Goal: Task Accomplishment & Management: Complete application form

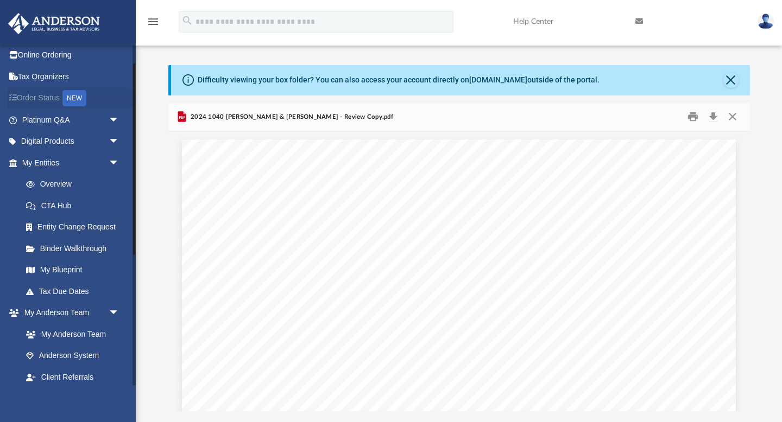
scroll to position [33, 0]
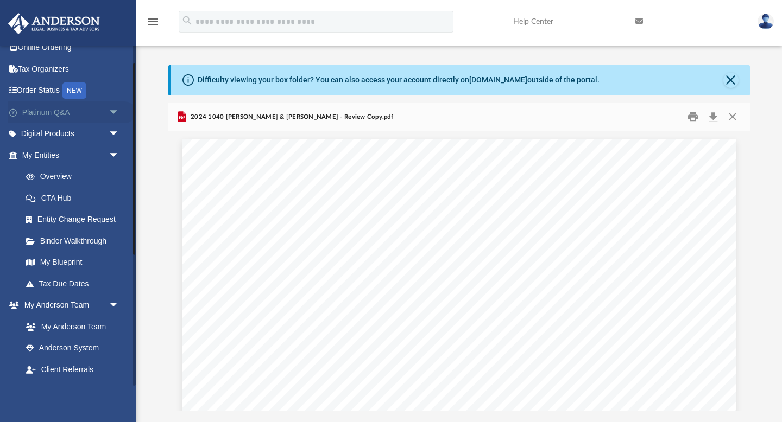
click at [109, 110] on span "arrow_drop_down" at bounding box center [120, 112] width 22 height 22
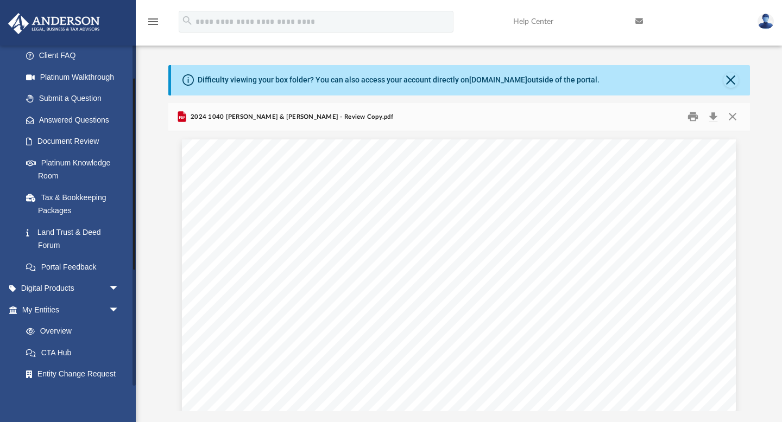
scroll to position [111, 0]
click at [109, 290] on span "arrow_drop_down" at bounding box center [120, 288] width 22 height 22
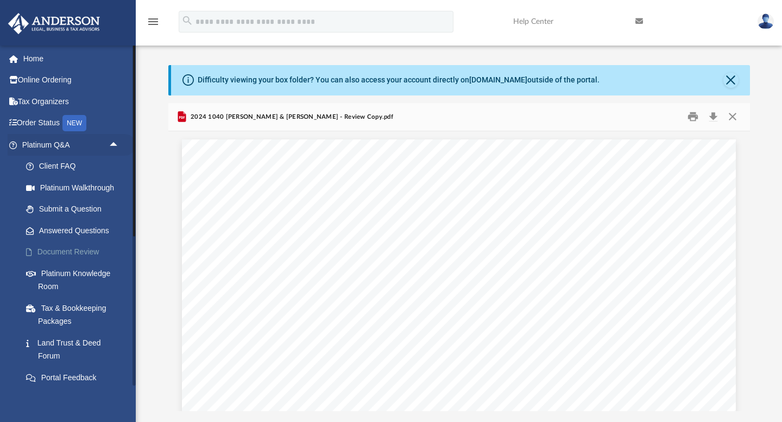
scroll to position [1, 0]
click at [74, 265] on link "Platinum Knowledge Room" at bounding box center [75, 279] width 120 height 35
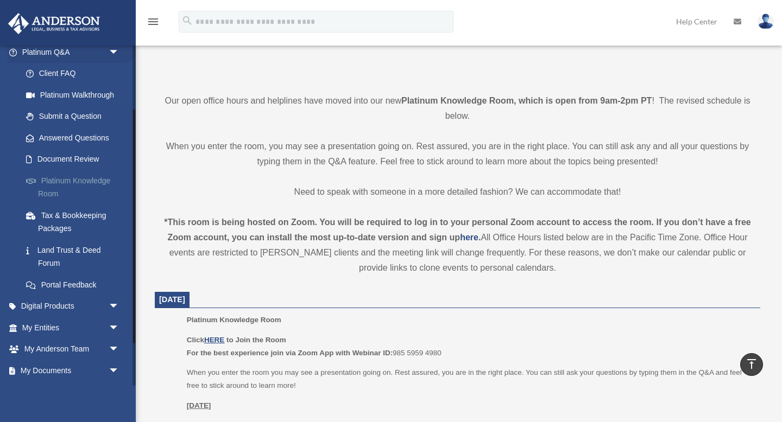
scroll to position [93, 0]
click at [92, 326] on link "My Entities arrow_drop_down" at bounding box center [72, 327] width 128 height 22
click at [111, 329] on span "arrow_drop_down" at bounding box center [120, 327] width 22 height 22
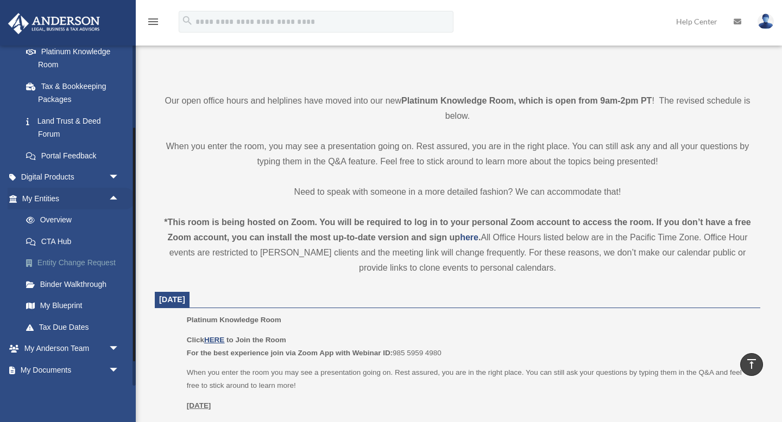
scroll to position [223, 0]
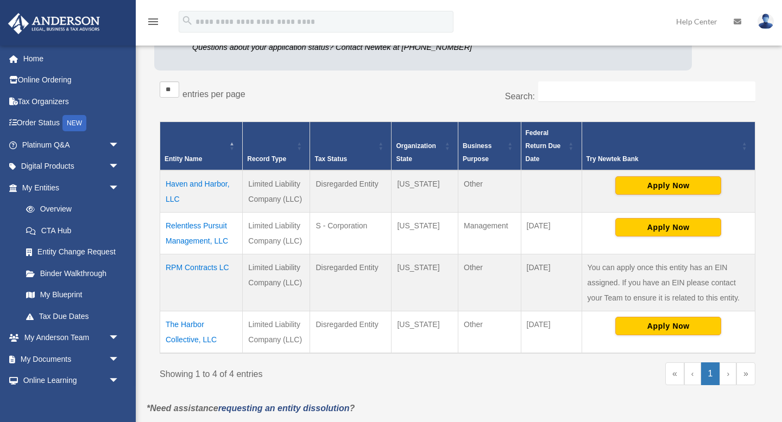
scroll to position [150, 0]
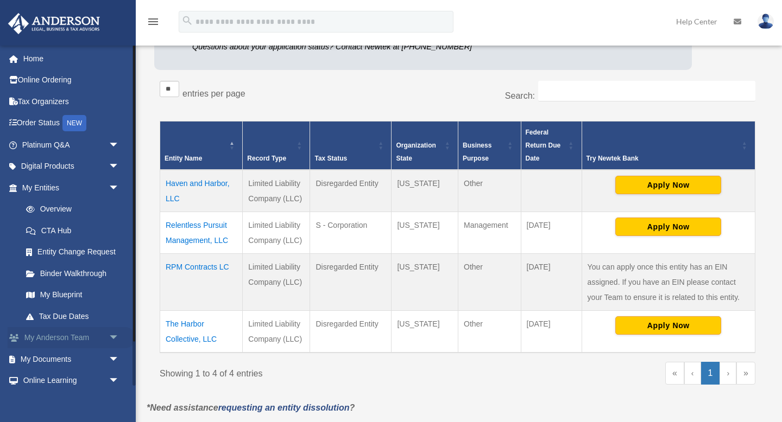
click at [74, 337] on link "My [PERSON_NAME] Team arrow_drop_down" at bounding box center [72, 338] width 128 height 22
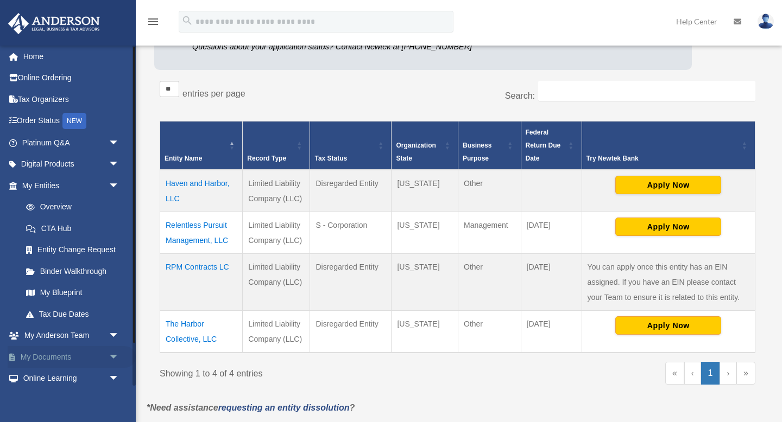
click at [109, 359] on span "arrow_drop_down" at bounding box center [120, 357] width 22 height 22
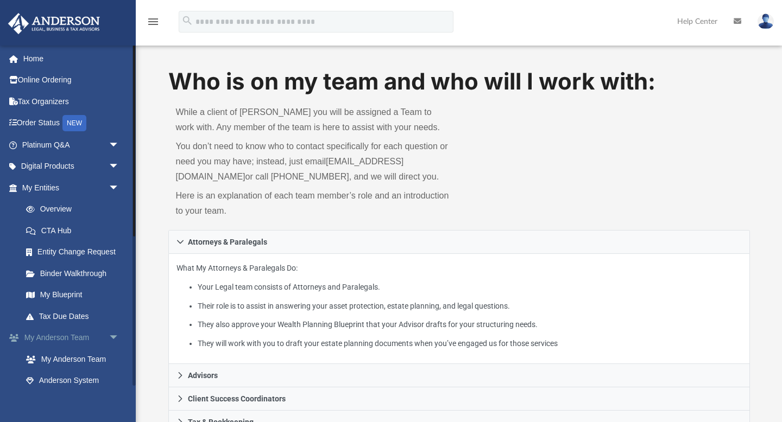
click at [116, 336] on span "arrow_drop_down" at bounding box center [120, 338] width 22 height 22
click at [112, 339] on span "arrow_drop_up" at bounding box center [120, 338] width 22 height 22
click at [113, 190] on span "arrow_drop_down" at bounding box center [120, 188] width 22 height 22
click at [47, 320] on link "Box" at bounding box center [75, 317] width 120 height 22
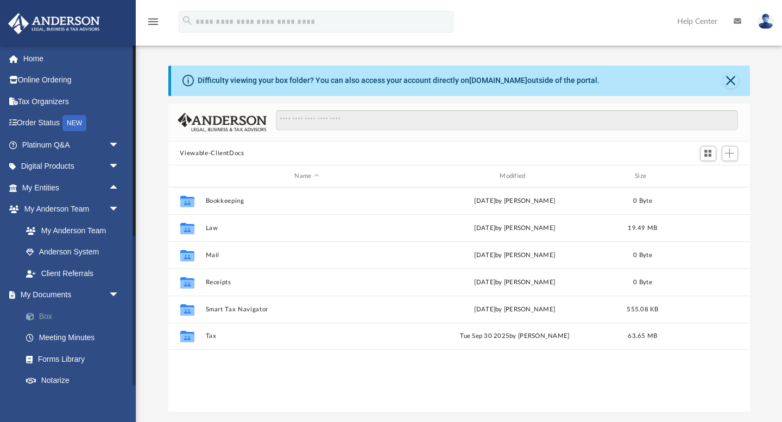
scroll to position [246, 581]
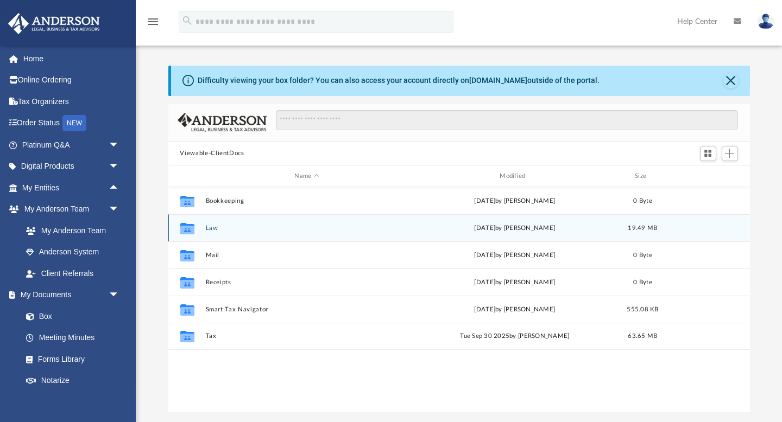
click at [210, 230] on button "Law" at bounding box center [306, 228] width 203 height 7
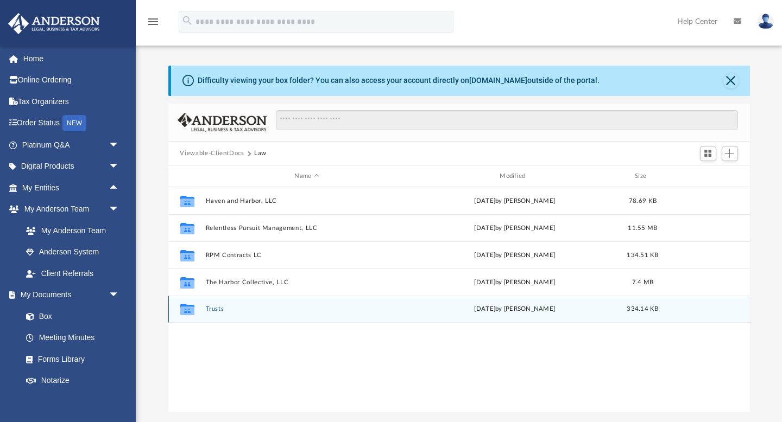
click at [209, 306] on button "Trusts" at bounding box center [306, 309] width 203 height 7
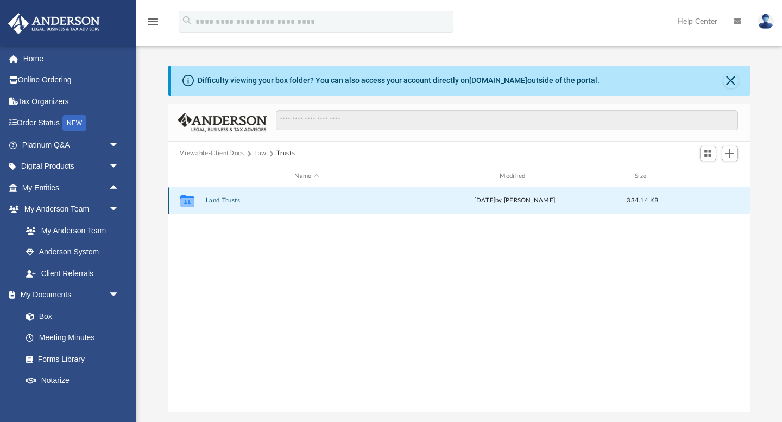
click at [230, 196] on div "Collaborated Folder Land Trusts Mon Jul 28 2025 by Lucianne Castillo 334.14 KB" at bounding box center [458, 200] width 581 height 27
click at [226, 198] on button "Land Trusts" at bounding box center [306, 201] width 203 height 7
click at [213, 201] on button "Land Trust - 401 Lookover Pointe Dr. Trust" at bounding box center [306, 201] width 203 height 7
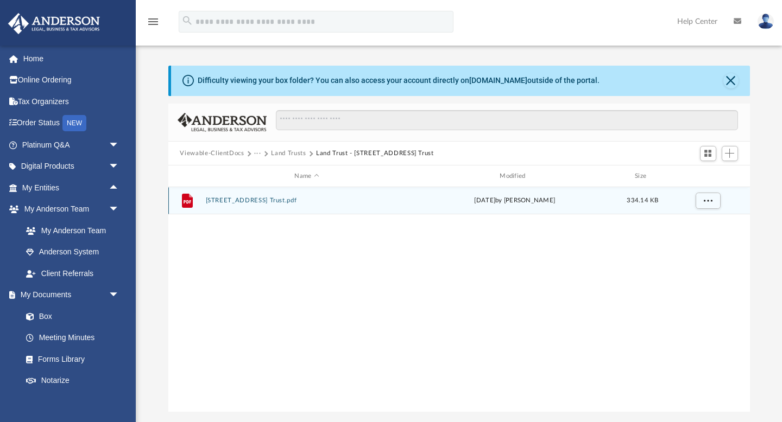
click at [240, 204] on button "401 Lookover Pointe Dr. Trust.pdf" at bounding box center [306, 201] width 203 height 7
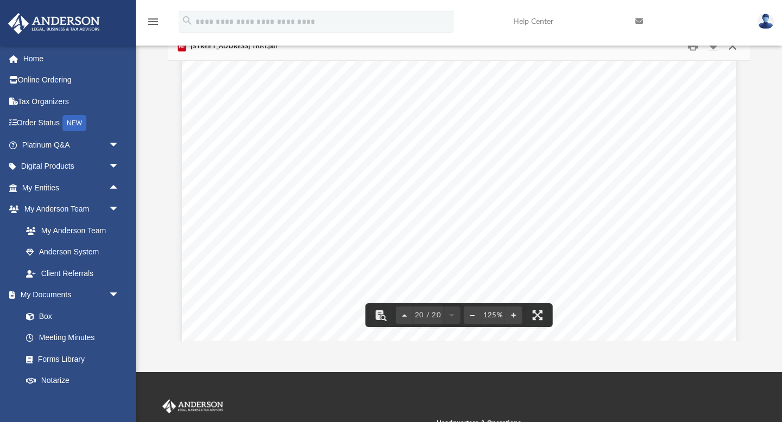
scroll to position [14235, 0]
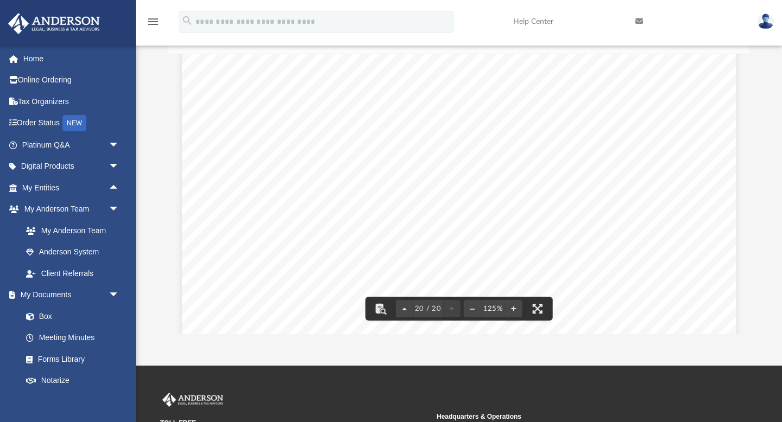
click at [737, 49] on div "401 Lookover Pointe Dr. Trust.pdf" at bounding box center [458, 40] width 581 height 29
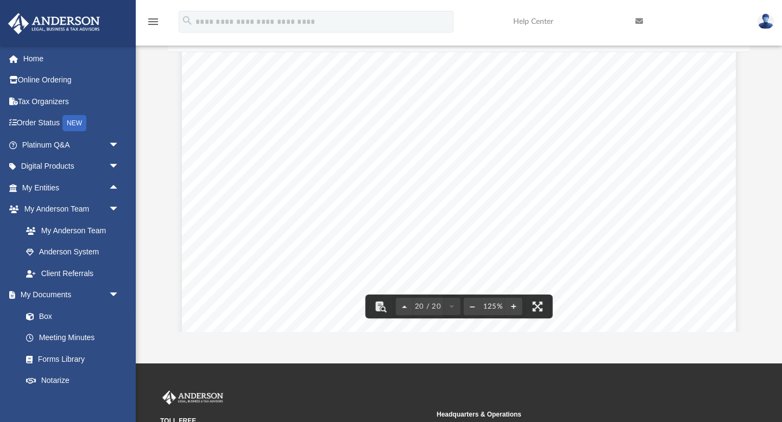
scroll to position [0, 0]
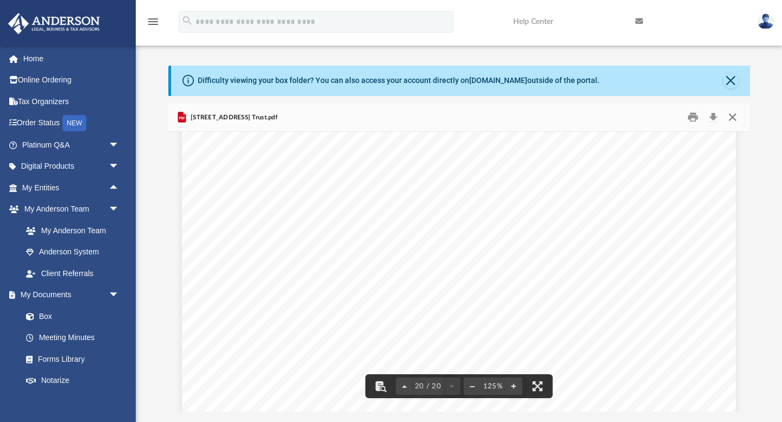
click at [732, 118] on button "Close" at bounding box center [732, 117] width 20 height 17
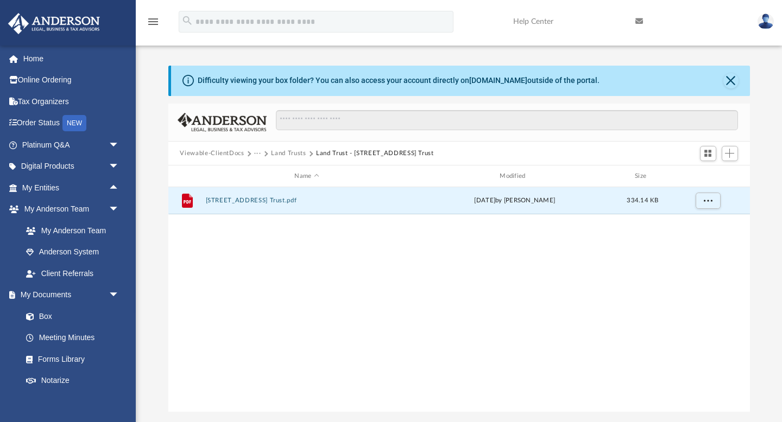
click at [299, 151] on button "Land Trusts" at bounding box center [288, 154] width 35 height 10
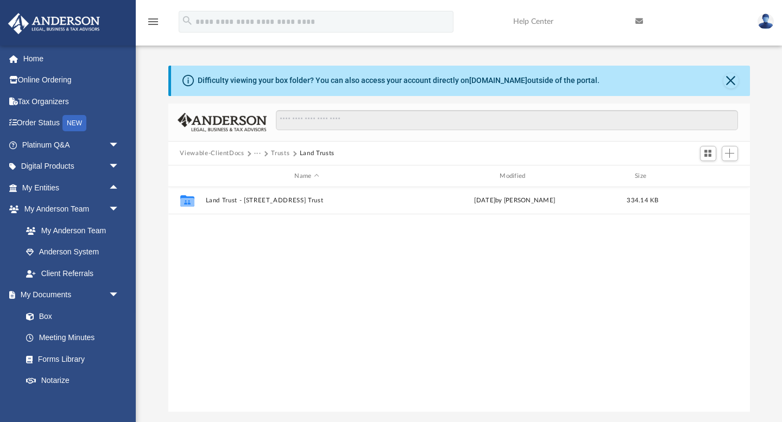
click at [232, 155] on button "Viewable-ClientDocs" at bounding box center [212, 154] width 64 height 10
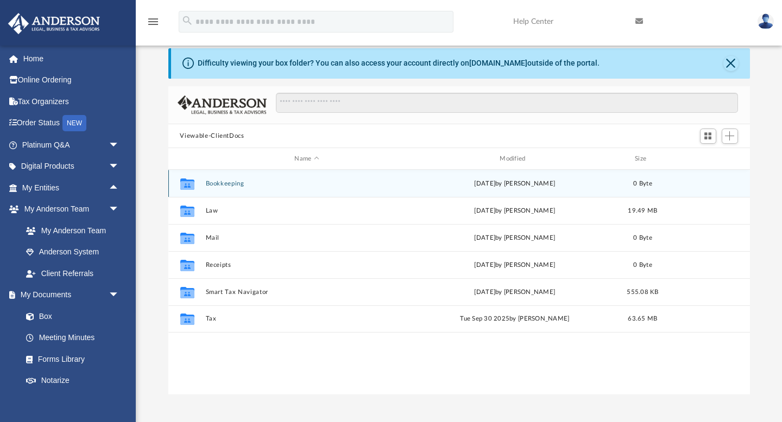
scroll to position [18, 0]
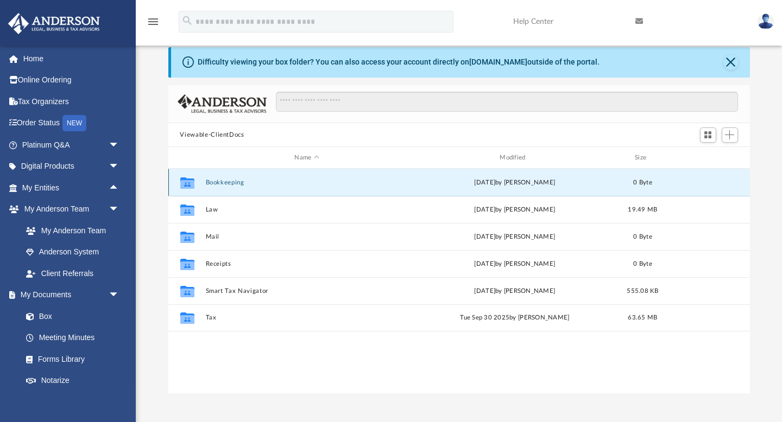
click at [219, 181] on button "Bookkeeping" at bounding box center [306, 182] width 203 height 7
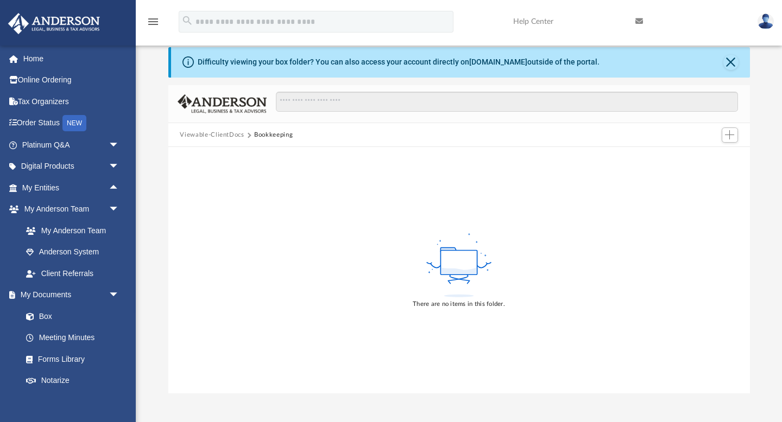
click at [225, 137] on button "Viewable-ClientDocs" at bounding box center [212, 135] width 64 height 10
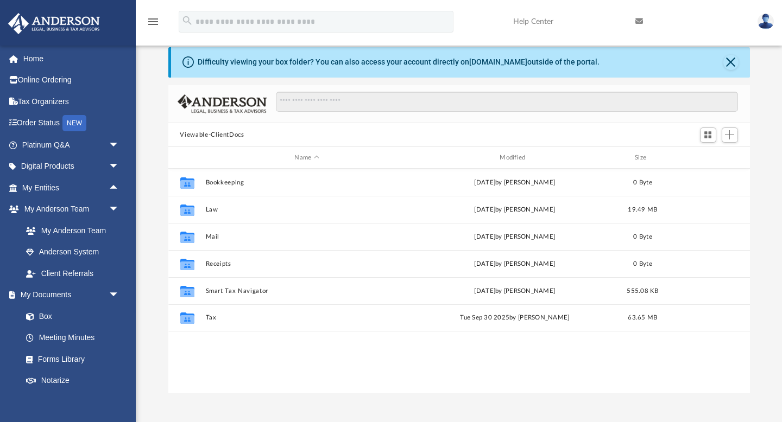
scroll to position [246, 581]
click at [93, 228] on link "My Anderson Team" at bounding box center [75, 231] width 120 height 22
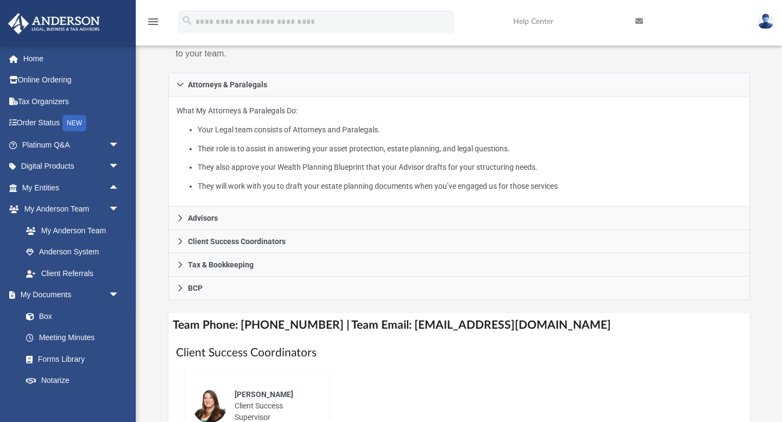
scroll to position [155, 0]
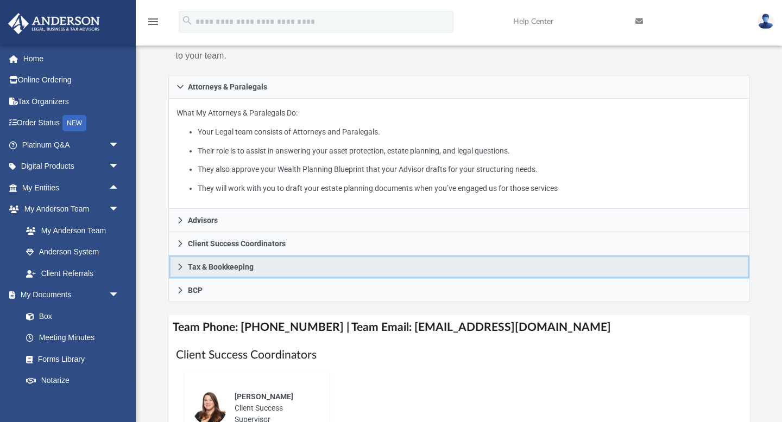
click at [223, 271] on span "Tax & Bookkeeping" at bounding box center [221, 267] width 66 height 8
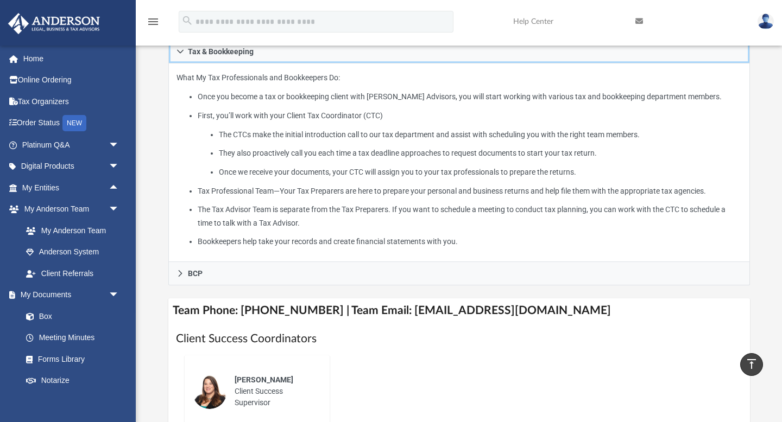
scroll to position [261, 0]
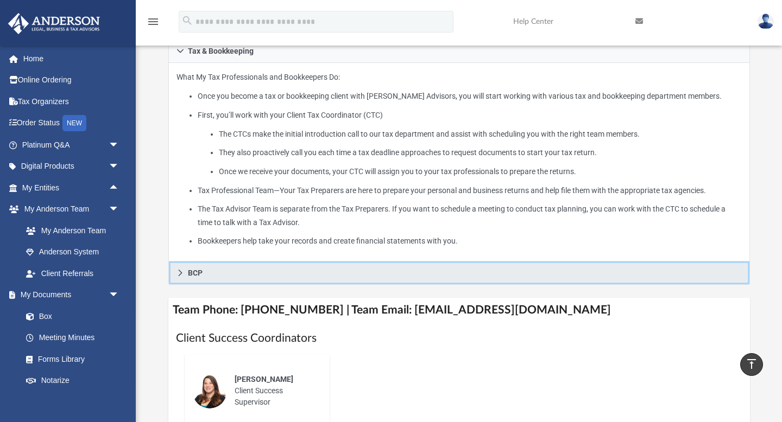
click at [240, 282] on link "BCP" at bounding box center [458, 273] width 581 height 23
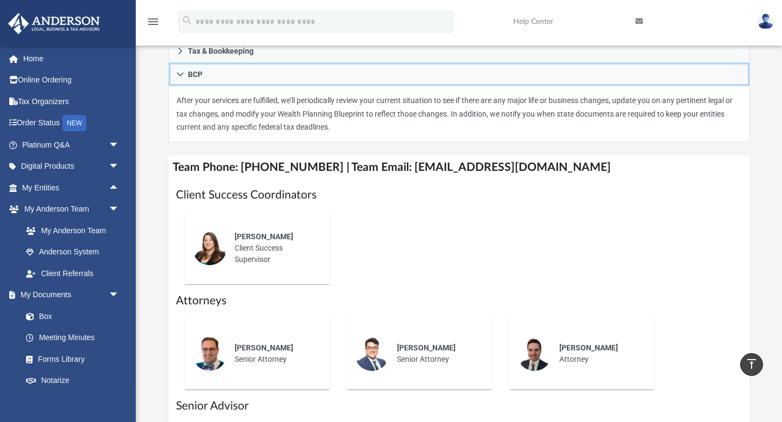
scroll to position [0, 0]
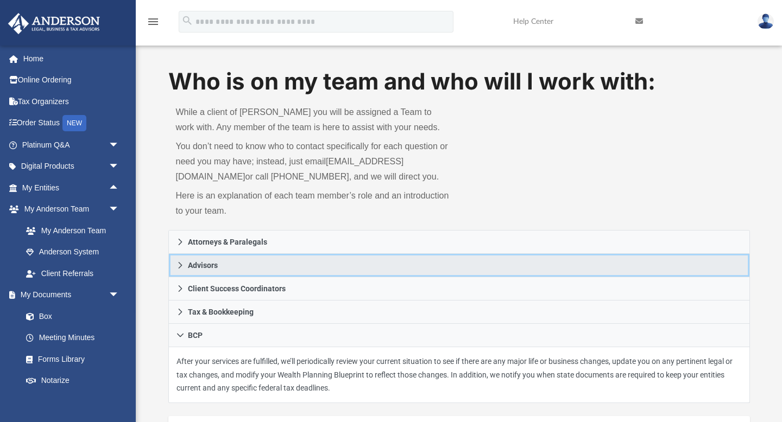
click at [181, 269] on icon at bounding box center [180, 266] width 8 height 8
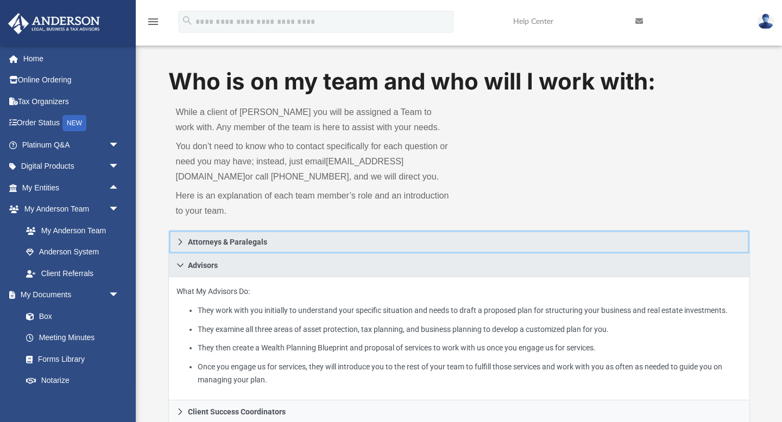
click at [179, 254] on link "Attorneys & Paralegals" at bounding box center [458, 242] width 581 height 24
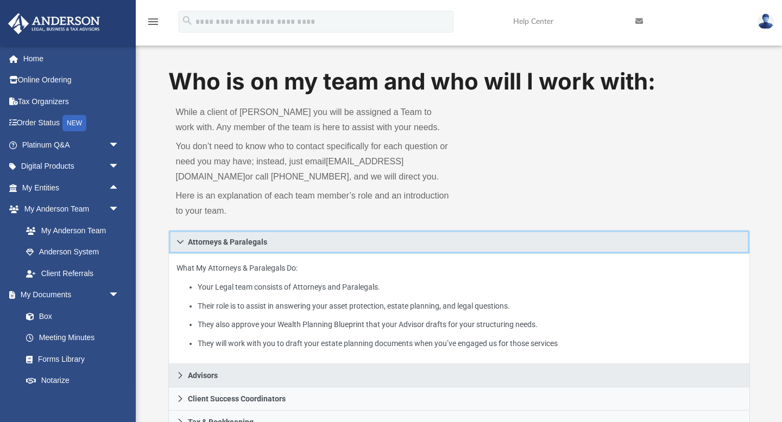
click at [178, 246] on icon at bounding box center [180, 242] width 8 height 8
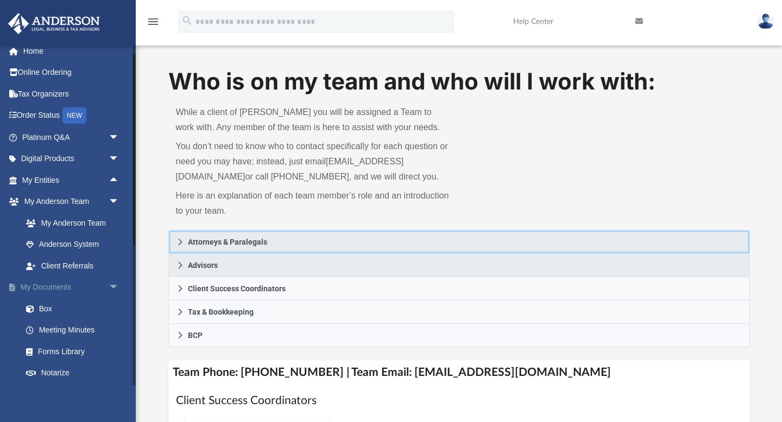
scroll to position [8, 0]
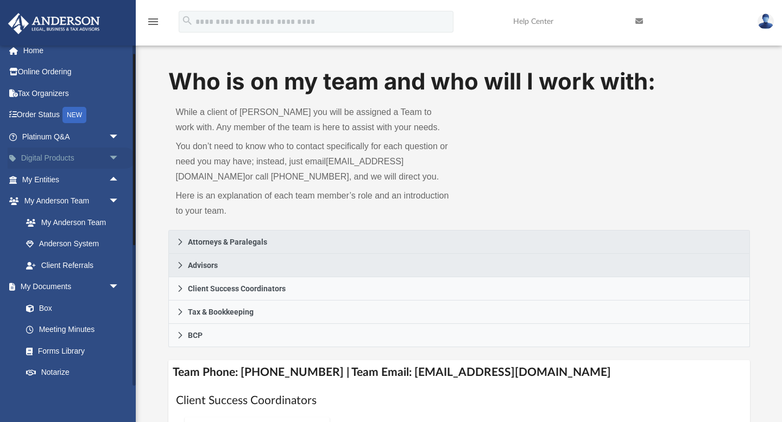
click at [116, 157] on span "arrow_drop_down" at bounding box center [120, 159] width 22 height 22
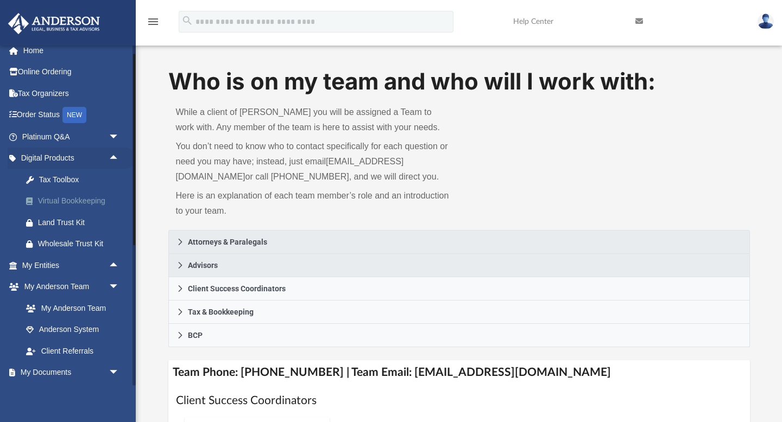
click at [92, 204] on div "Virtual Bookkeeping" at bounding box center [80, 201] width 84 height 14
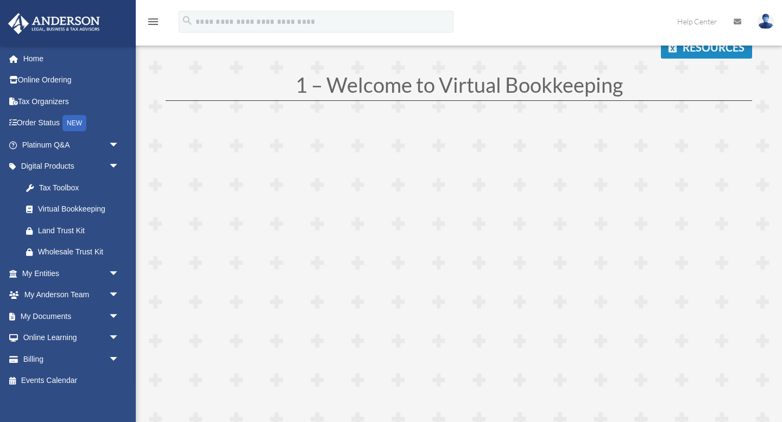
scroll to position [116, 0]
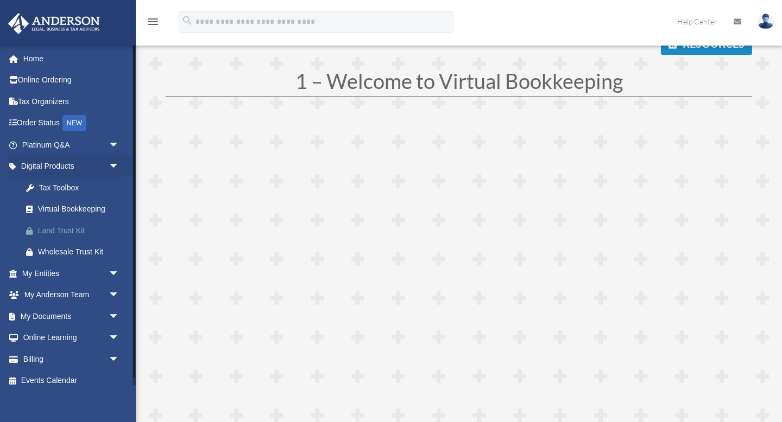
click at [79, 232] on div "Land Trust Kit" at bounding box center [80, 231] width 84 height 14
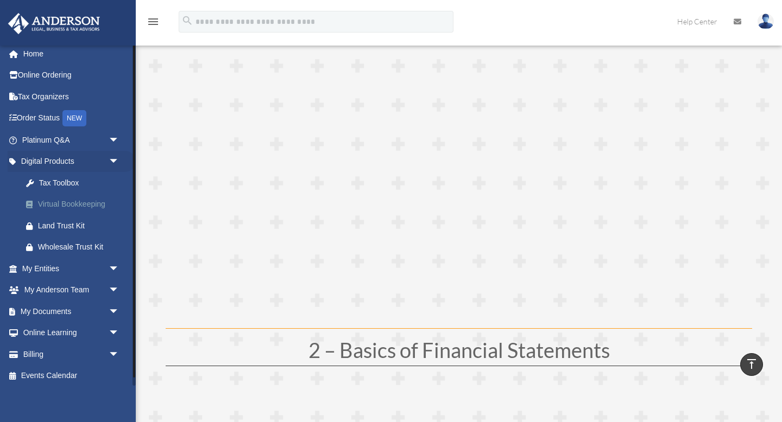
scroll to position [0, 0]
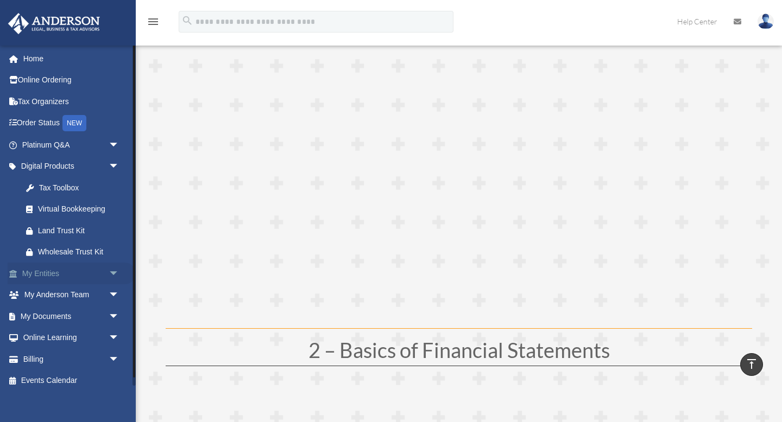
click at [113, 274] on span "arrow_drop_down" at bounding box center [120, 274] width 22 height 22
click at [113, 274] on span "arrow_drop_up" at bounding box center [120, 274] width 22 height 22
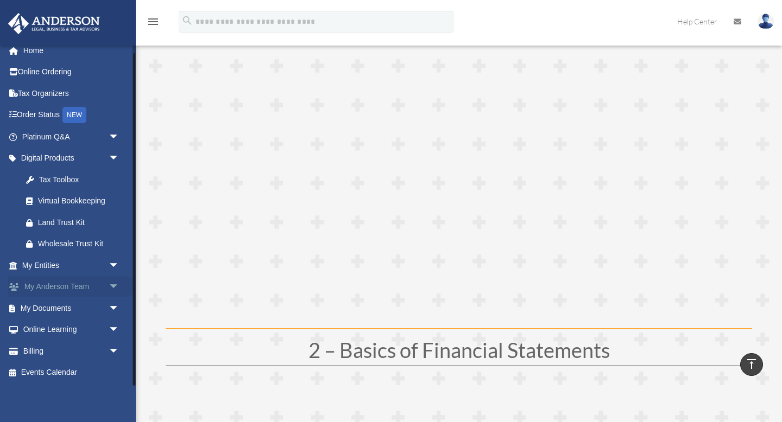
scroll to position [7, 0]
click at [110, 293] on span "arrow_drop_down" at bounding box center [120, 288] width 22 height 22
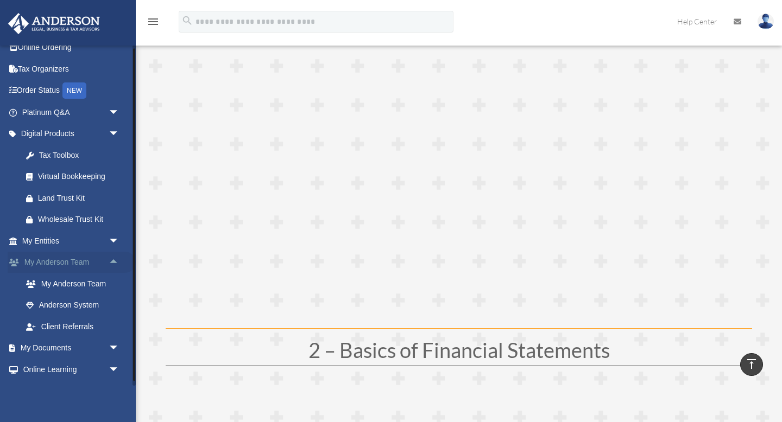
scroll to position [29, 0]
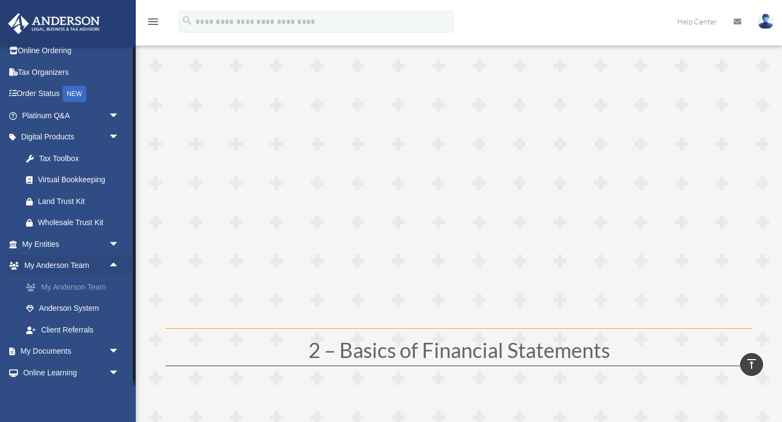
click at [87, 285] on link "My Anderson Team" at bounding box center [75, 287] width 120 height 22
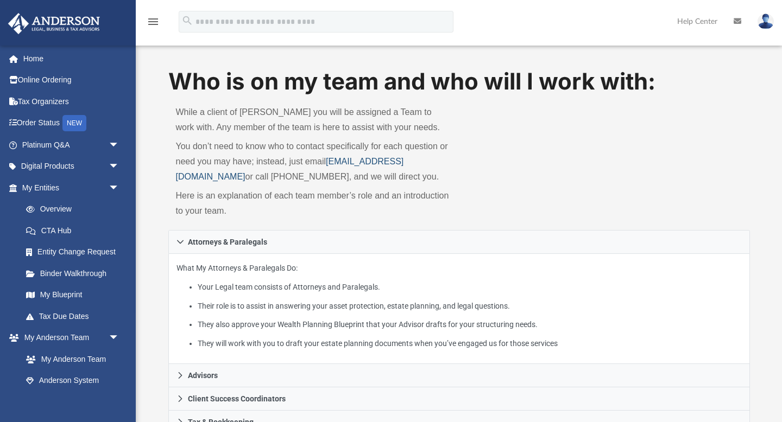
click at [291, 180] on link "[EMAIL_ADDRESS][DOMAIN_NAME]" at bounding box center [290, 169] width 228 height 24
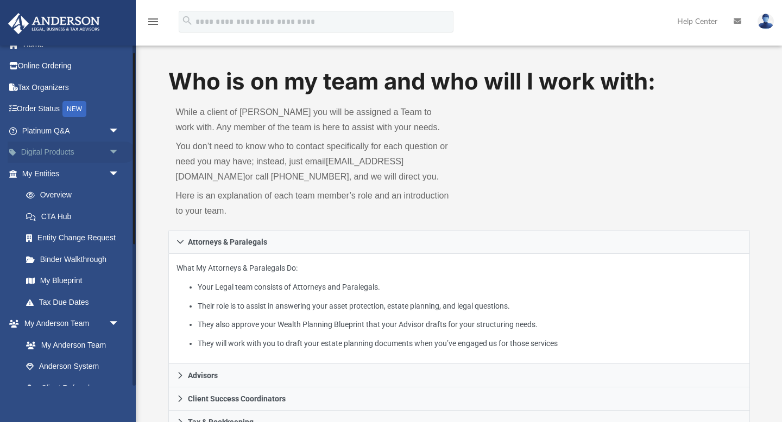
click at [112, 151] on span "arrow_drop_down" at bounding box center [120, 153] width 22 height 22
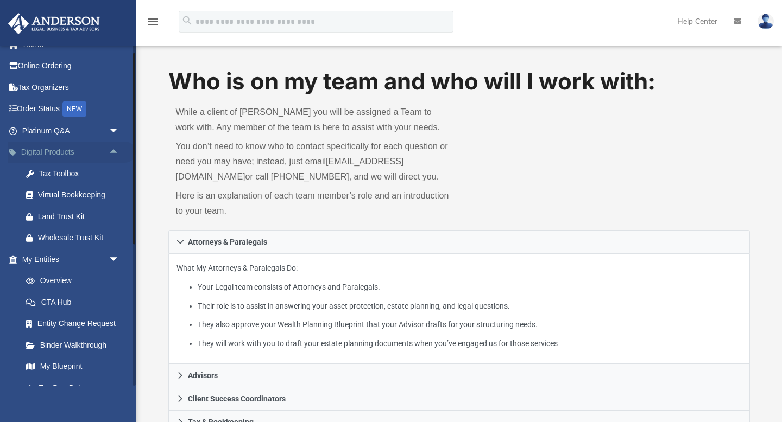
click at [110, 153] on span "arrow_drop_up" at bounding box center [120, 153] width 22 height 22
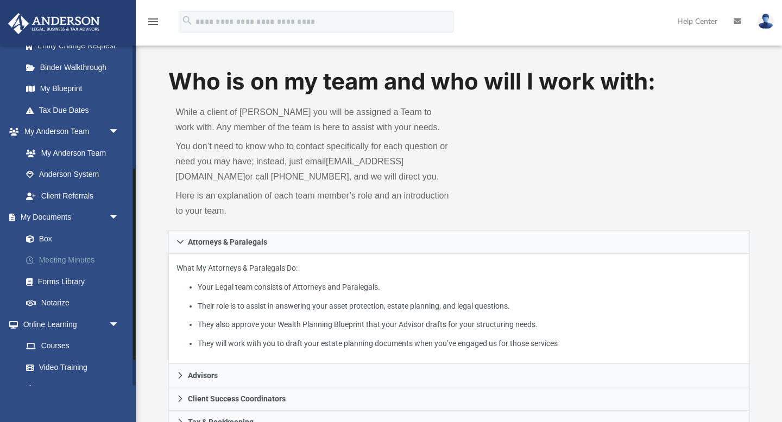
scroll to position [223, 0]
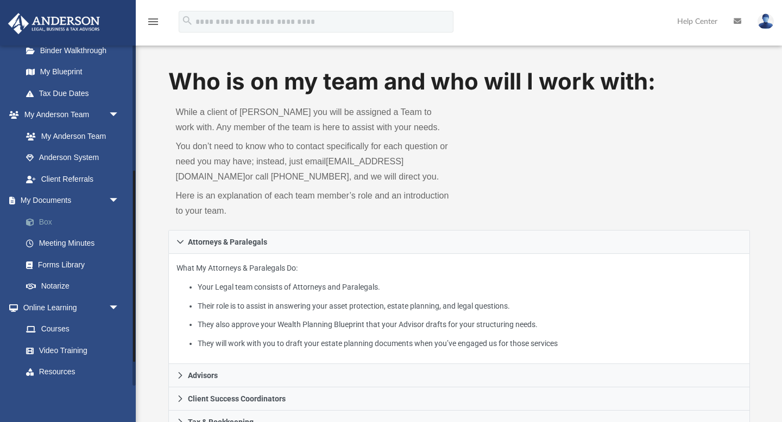
click at [46, 214] on link "Box" at bounding box center [75, 222] width 120 height 22
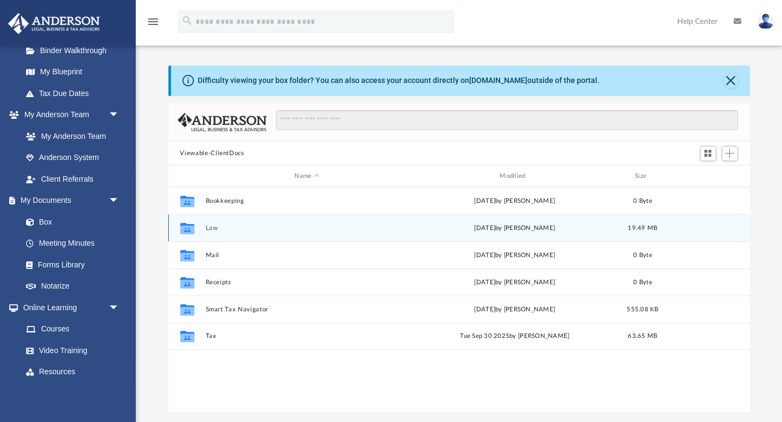
scroll to position [2, 0]
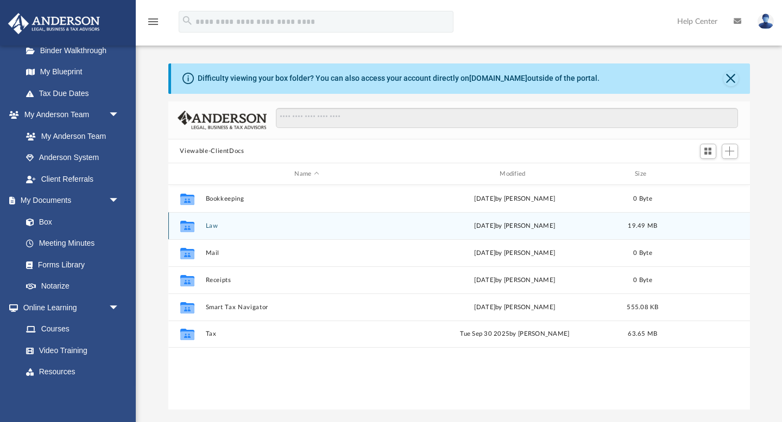
click at [204, 224] on div "Collaborated Folder Law [DATE] by [PERSON_NAME] 19.49 MB" at bounding box center [458, 225] width 581 height 27
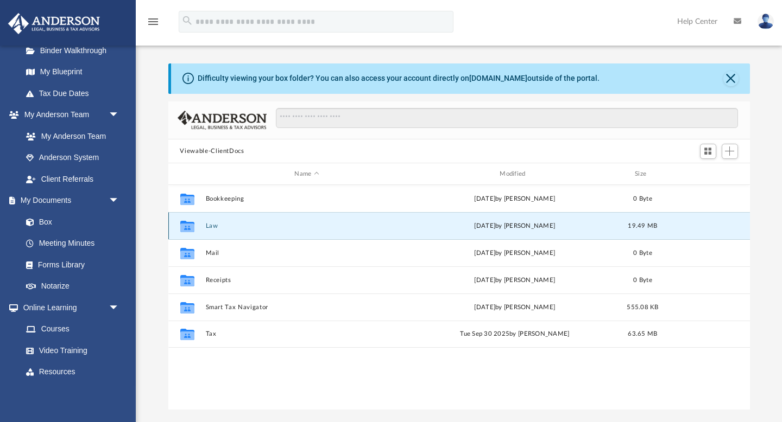
click at [207, 225] on button "Law" at bounding box center [306, 226] width 203 height 7
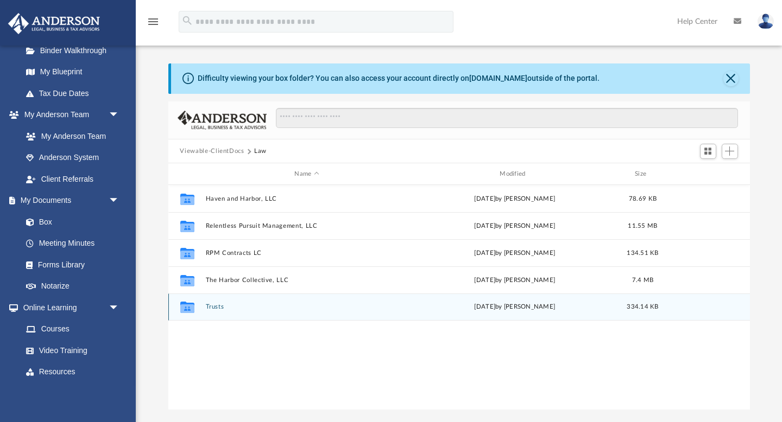
click at [212, 308] on button "Trusts" at bounding box center [306, 307] width 203 height 7
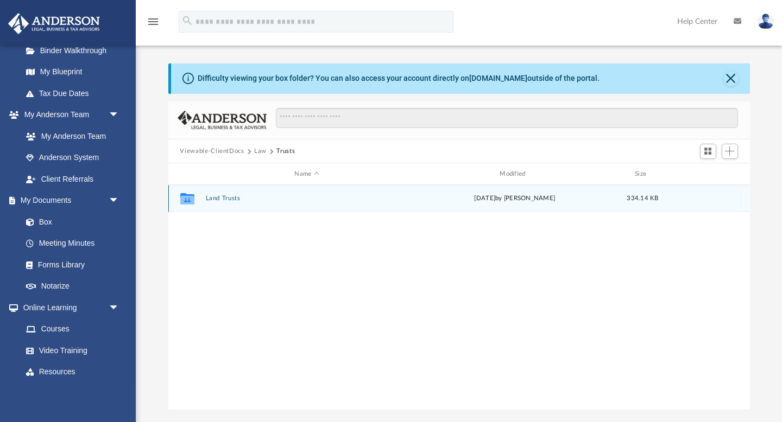
click at [230, 202] on div "Collaborated Folder Land Trusts [DATE] by [PERSON_NAME] 334.14 KB" at bounding box center [458, 198] width 581 height 27
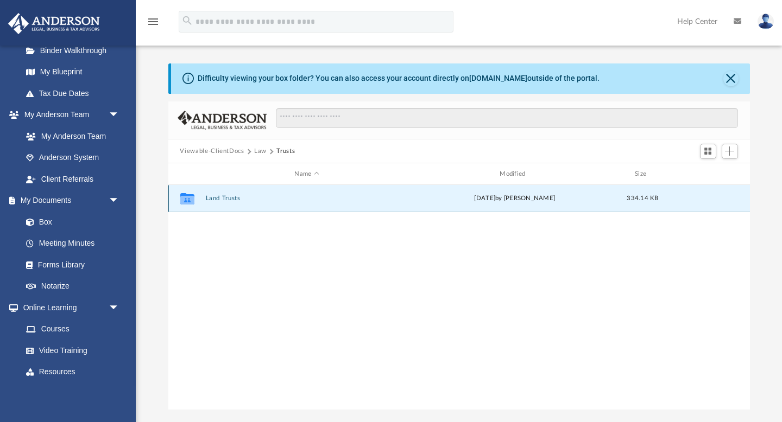
click at [231, 199] on button "Land Trusts" at bounding box center [306, 198] width 203 height 7
click at [233, 199] on button "Land Trust - [STREET_ADDRESS] Trust" at bounding box center [306, 198] width 203 height 7
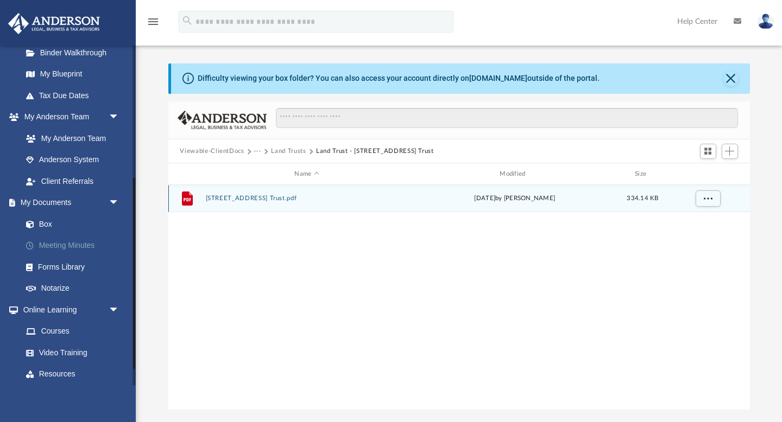
scroll to position [237, 0]
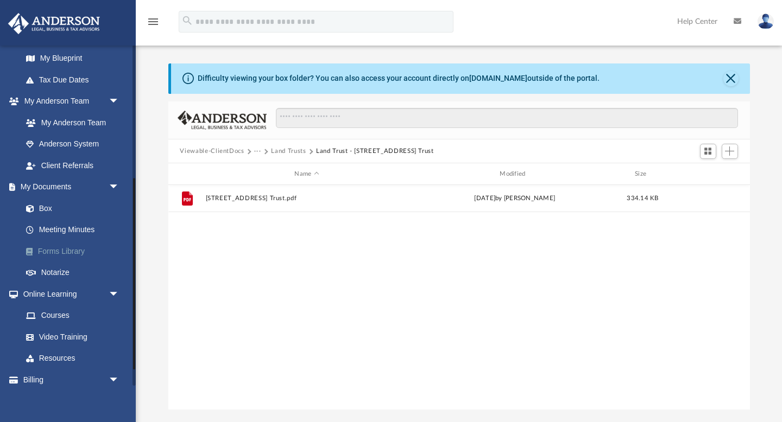
click at [69, 240] on link "Forms Library" at bounding box center [75, 251] width 120 height 22
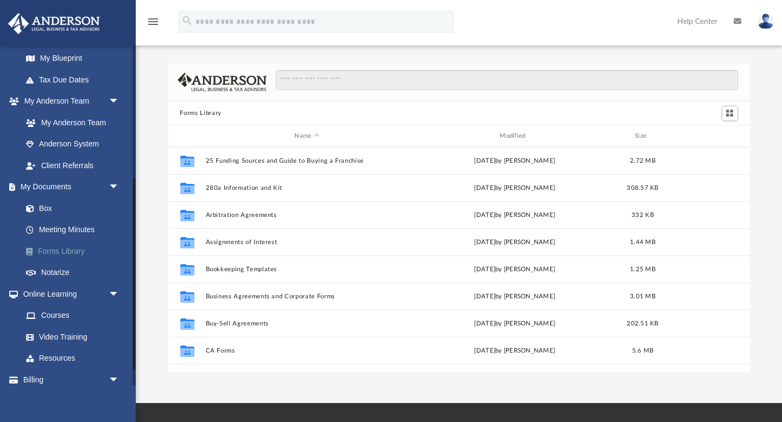
scroll to position [246, 581]
click at [74, 225] on link "Meeting Minutes" at bounding box center [75, 230] width 120 height 22
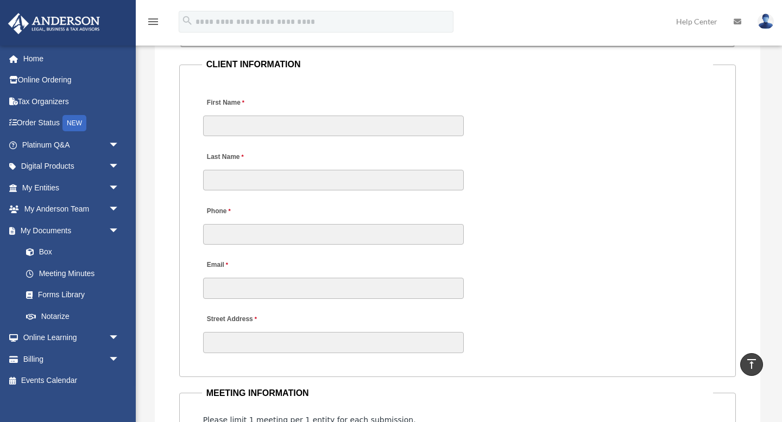
scroll to position [1069, 0]
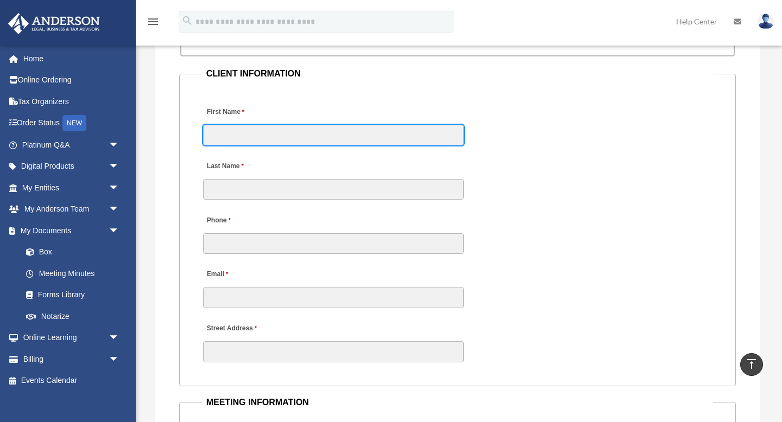
click at [249, 137] on input "First Name" at bounding box center [333, 135] width 261 height 21
type input "*******"
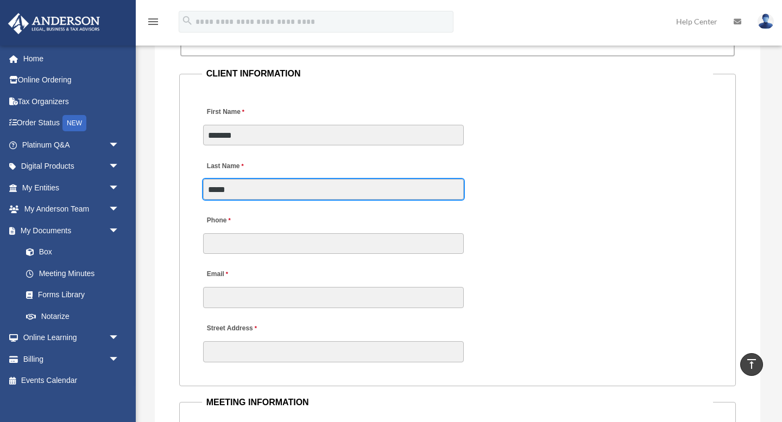
type input "*****"
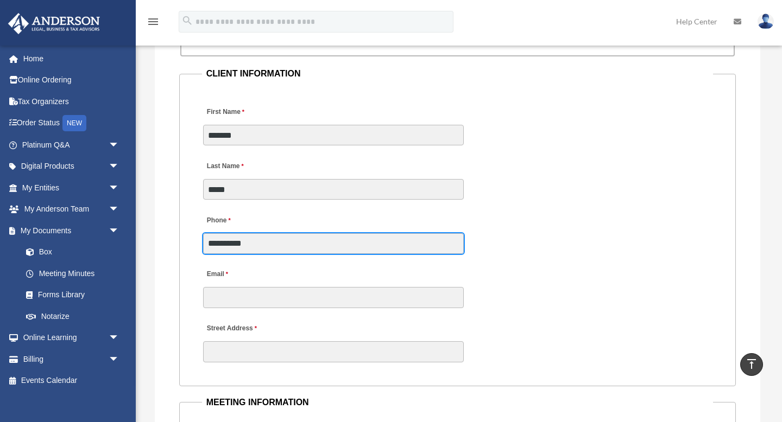
type input "**********"
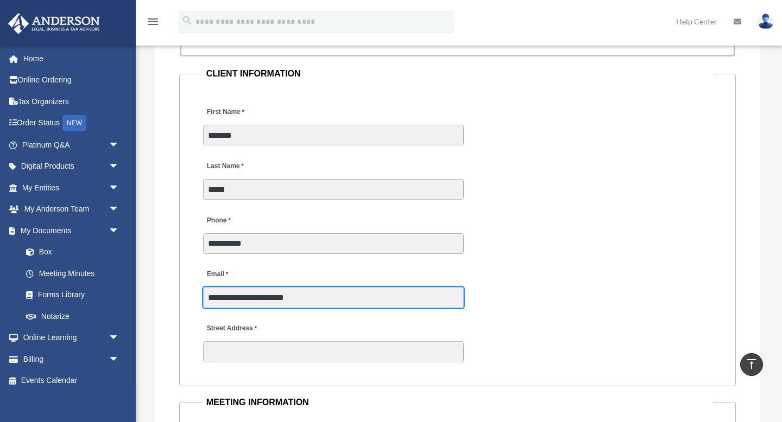
type input "**********"
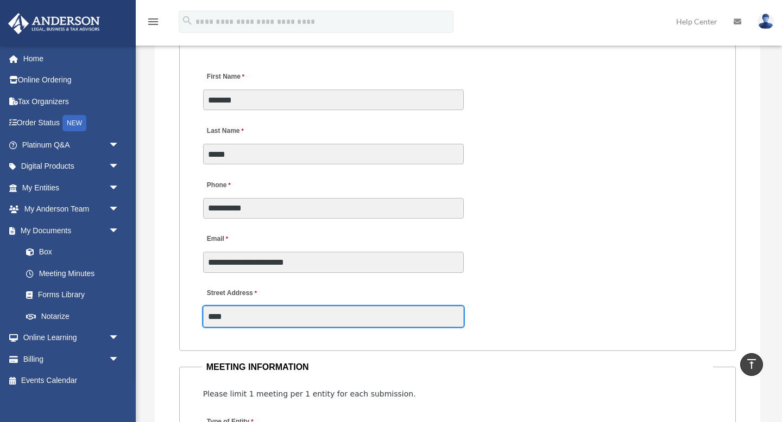
scroll to position [1112, 0]
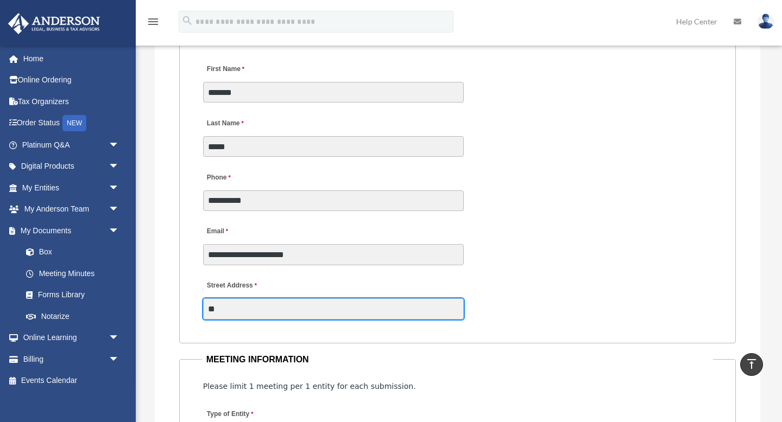
type input "*"
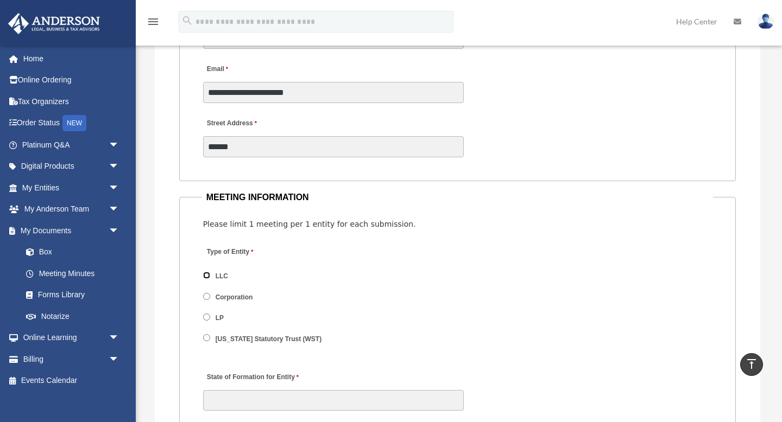
scroll to position [1268, 0]
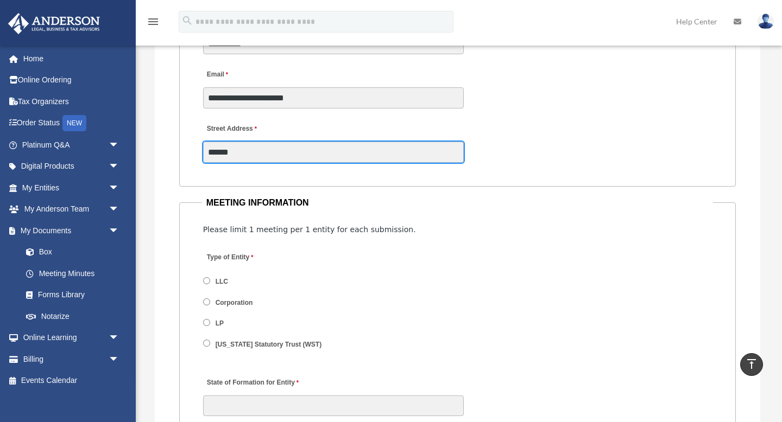
click at [259, 158] on input "******" at bounding box center [333, 152] width 261 height 21
type input "**********"
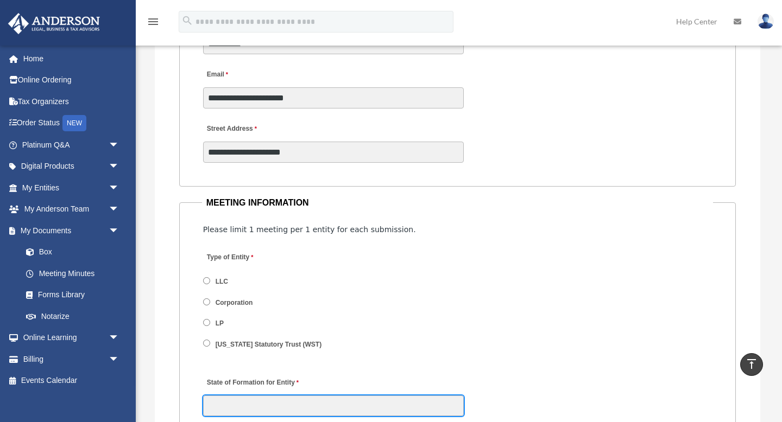
type input "**"
type input "******"
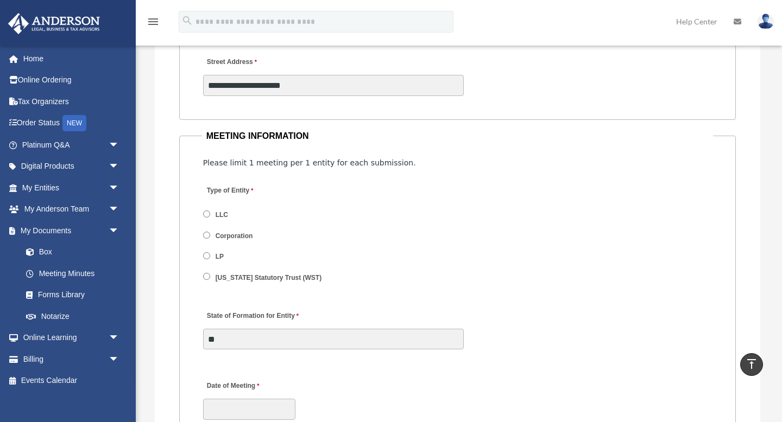
click at [207, 220] on span "LLC" at bounding box center [267, 215] width 129 height 18
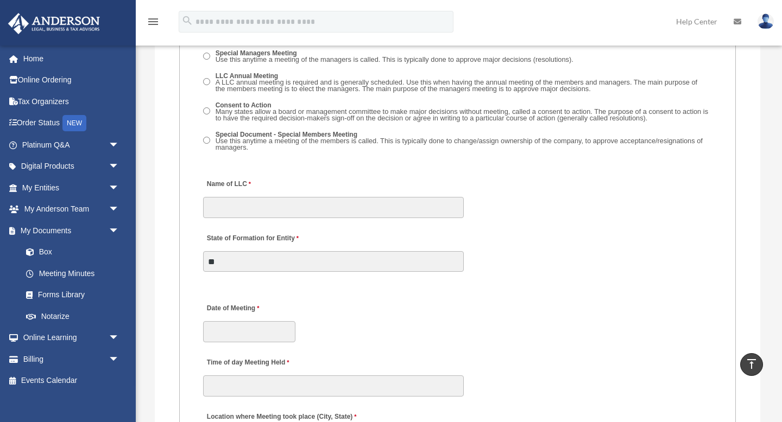
scroll to position [1682, 0]
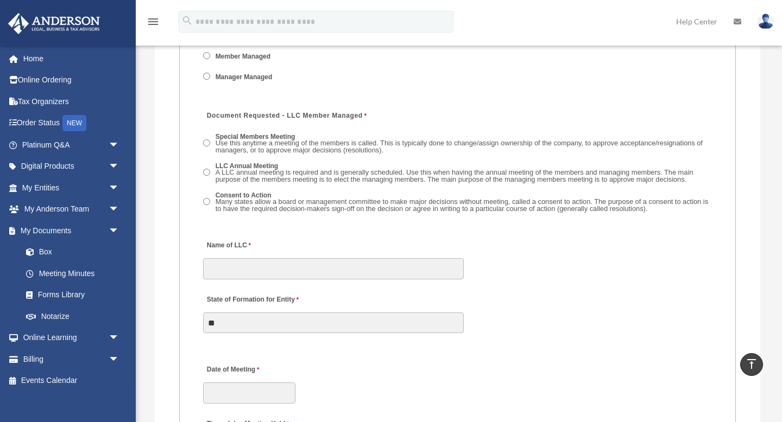
click at [205, 83] on span "Manager Managed" at bounding box center [243, 77] width 80 height 18
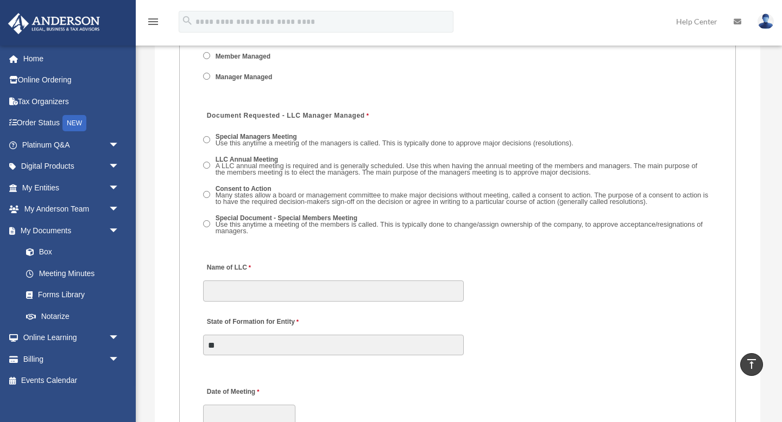
click at [221, 138] on label "Special Managers Meeting Use this anytime a meeting of the managers is called. …" at bounding box center [394, 140] width 365 height 17
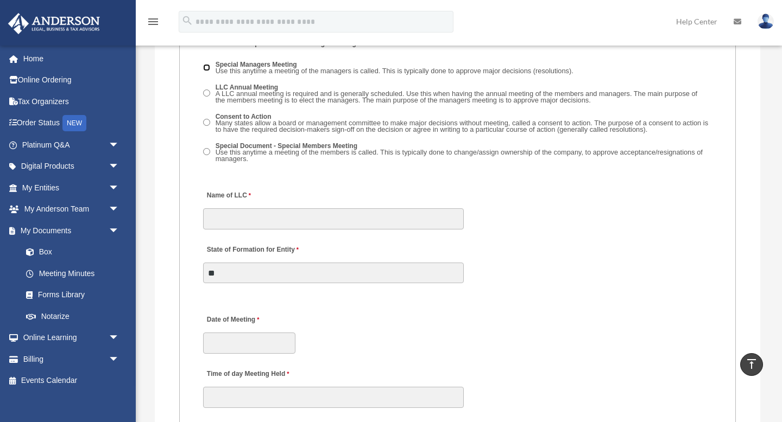
scroll to position [1758, 0]
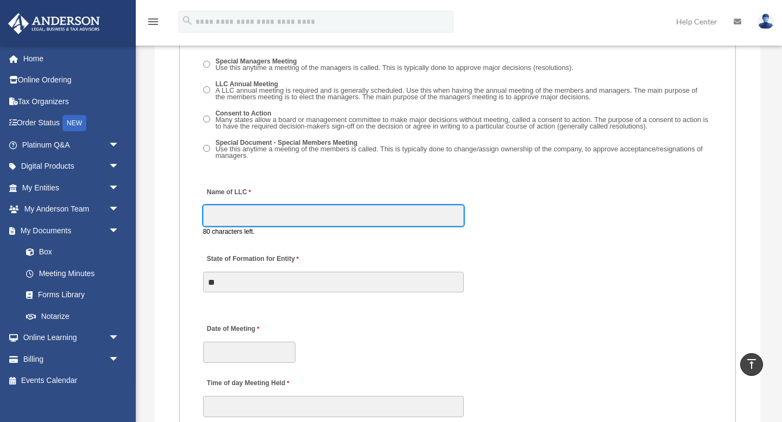
click at [250, 214] on input "Name of LLC" at bounding box center [333, 215] width 261 height 21
type input "**********"
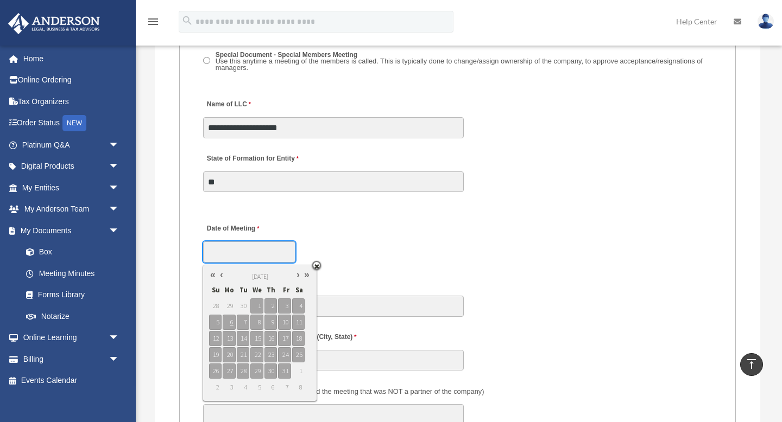
scroll to position [1855, 0]
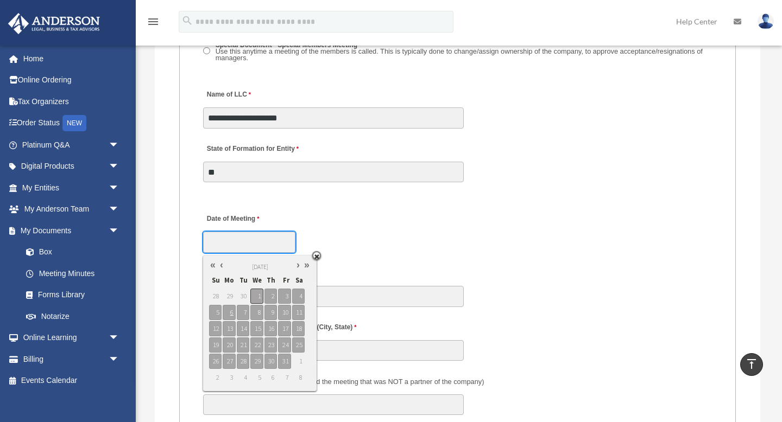
type input "**********"
click at [257, 297] on span "1" at bounding box center [256, 296] width 12 height 15
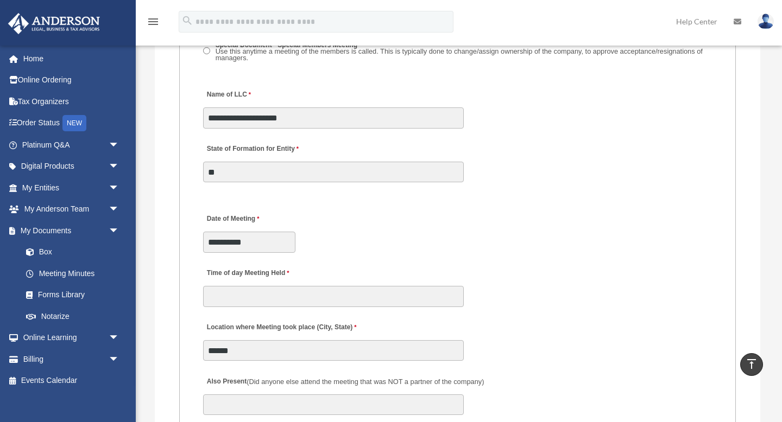
click at [367, 261] on fieldset "MEETING INFORMATION Please limit 1 meeting per 1 entity for each submission. Ty…" at bounding box center [457, 378] width 557 height 1539
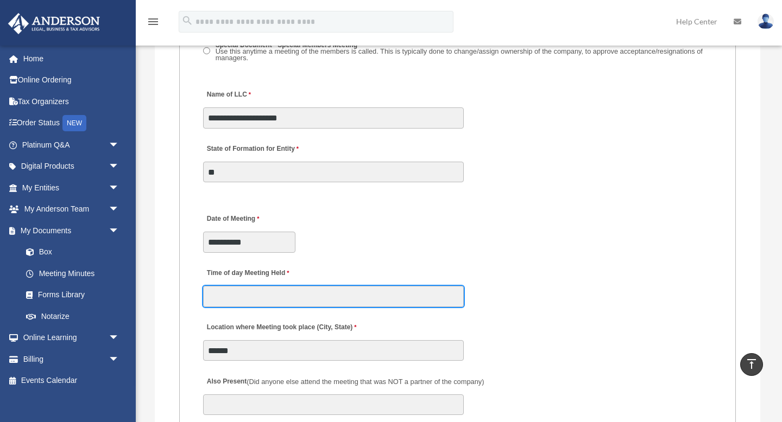
click at [270, 303] on input "Time of day Meeting Held" at bounding box center [333, 296] width 261 height 21
type input "****"
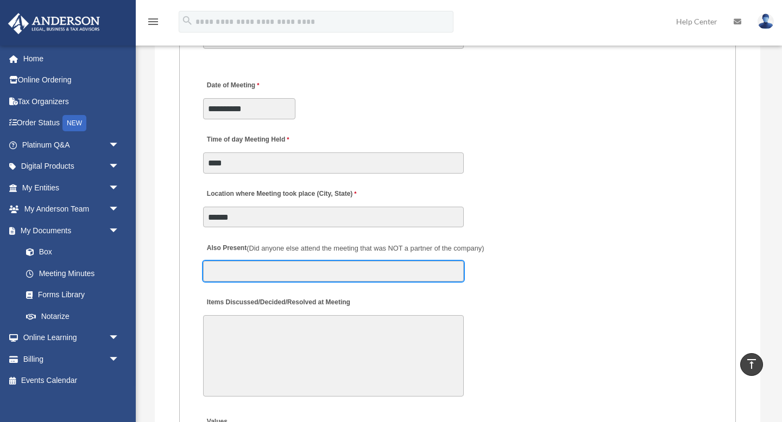
scroll to position [1990, 0]
type input "*"
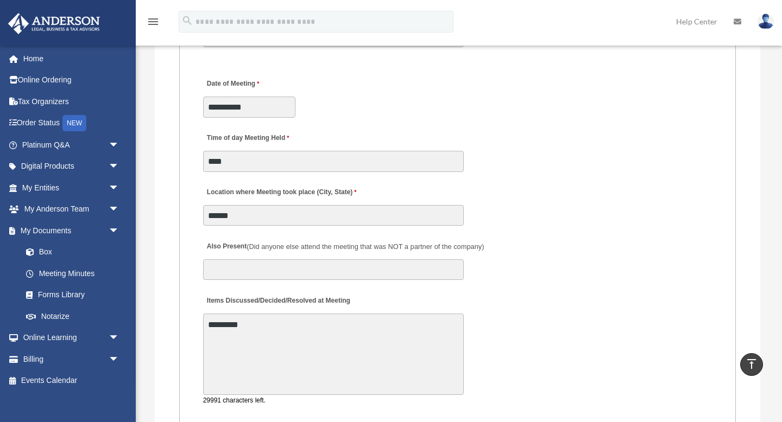
type textarea "*********"
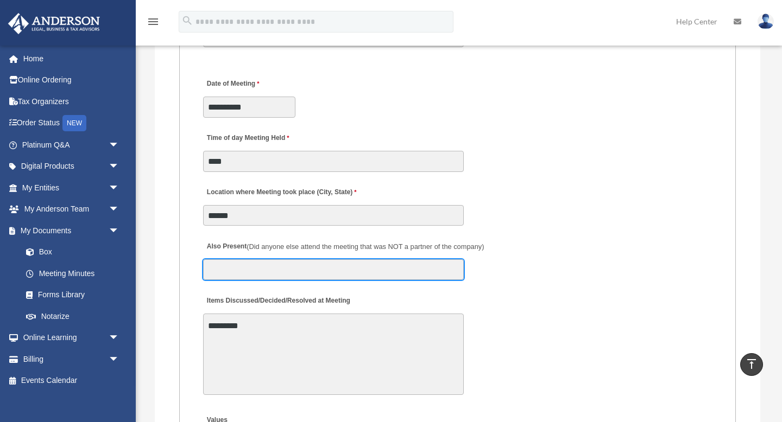
click at [256, 268] on input "Also Present (Did anyone else attend the meeting that was NOT a partner of the …" at bounding box center [333, 269] width 261 height 21
type input "*"
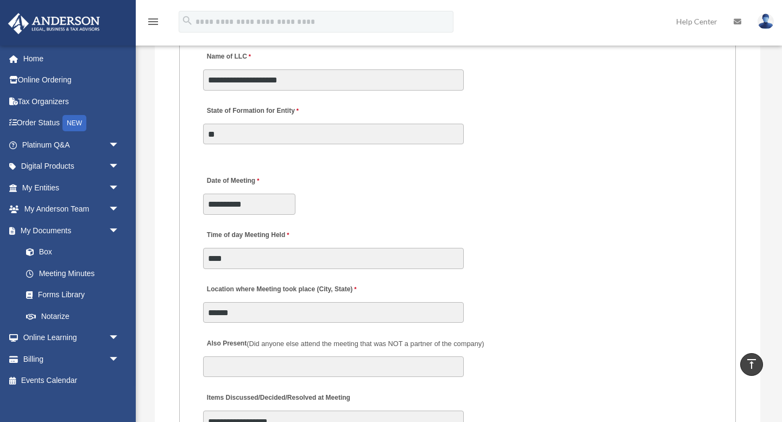
scroll to position [1897, 0]
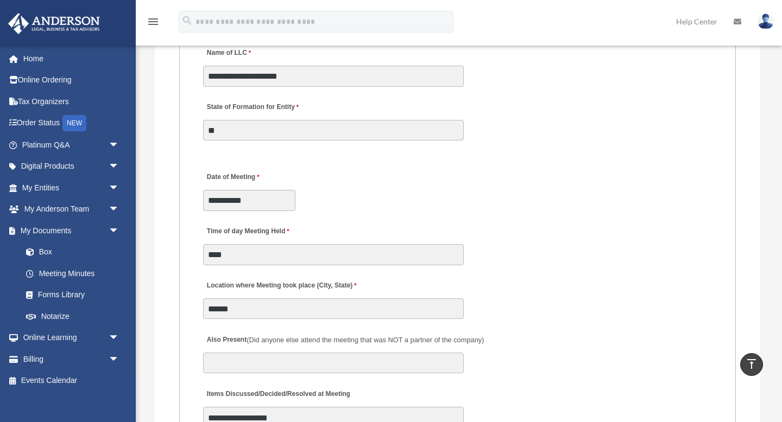
type textarea "**********"
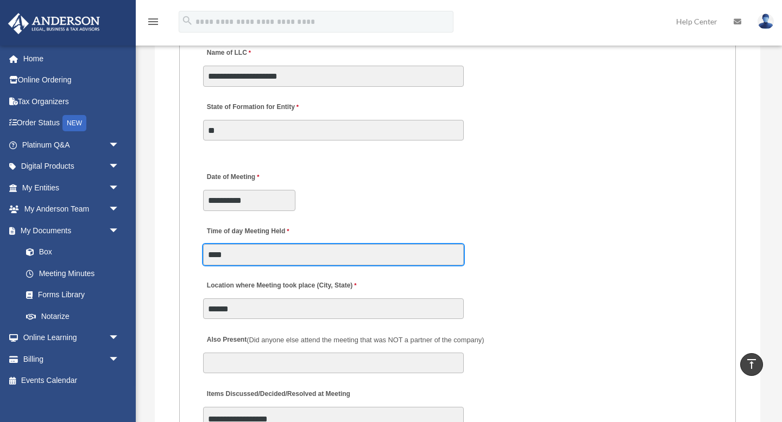
click at [219, 260] on input "****" at bounding box center [333, 254] width 261 height 21
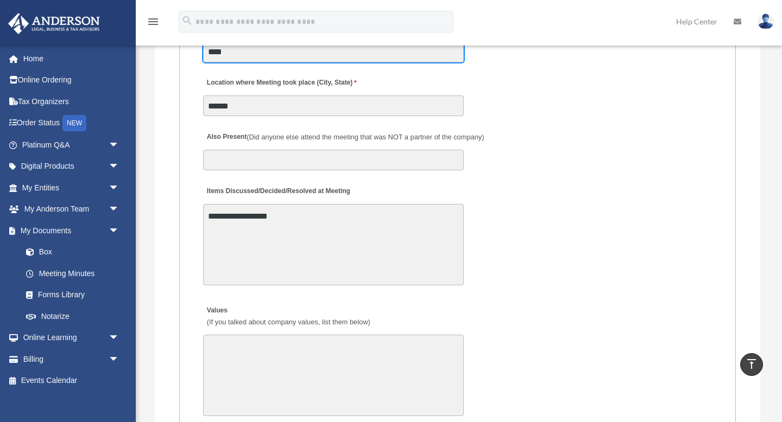
scroll to position [2158, 0]
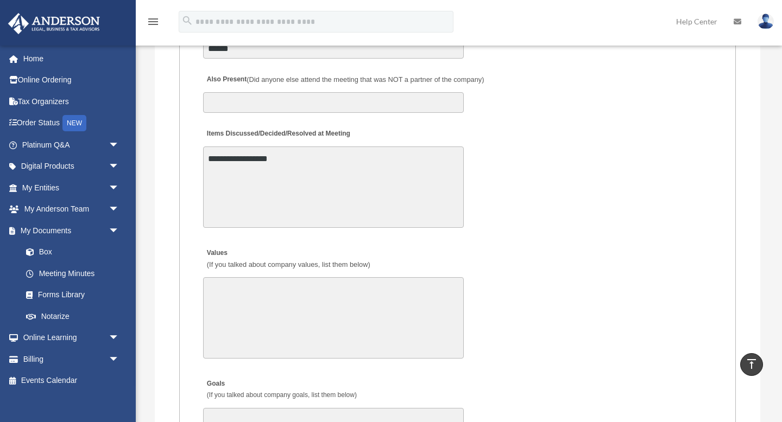
type input "****"
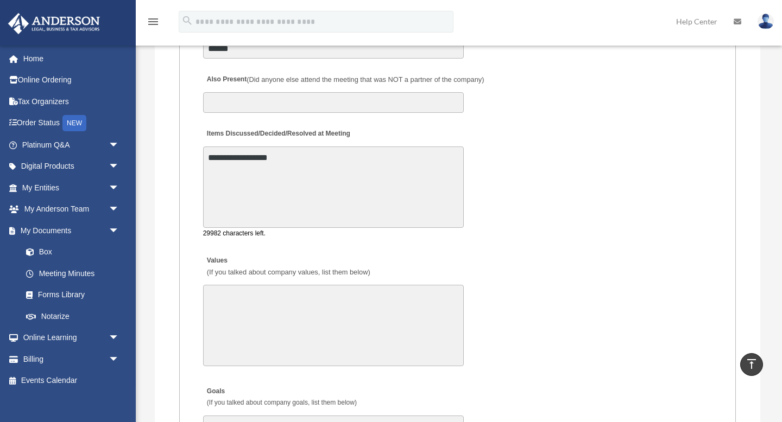
click at [299, 162] on textarea "**********" at bounding box center [333, 187] width 261 height 81
click at [306, 232] on div "**********" at bounding box center [457, 180] width 511 height 120
click at [379, 191] on textarea "**********" at bounding box center [333, 187] width 261 height 81
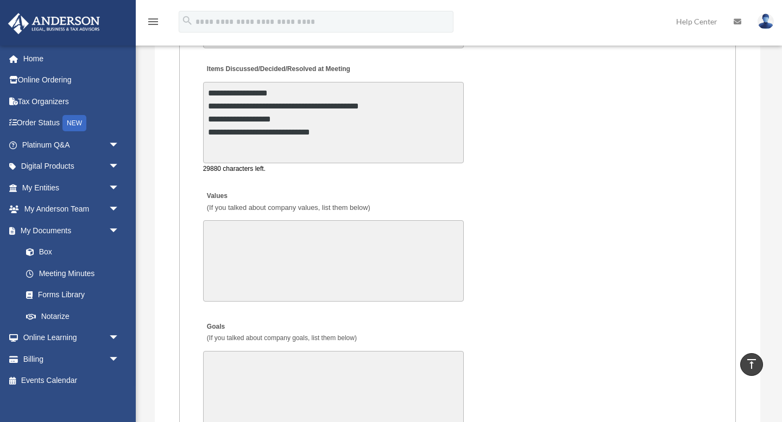
scroll to position [2223, 0]
type textarea "**********"
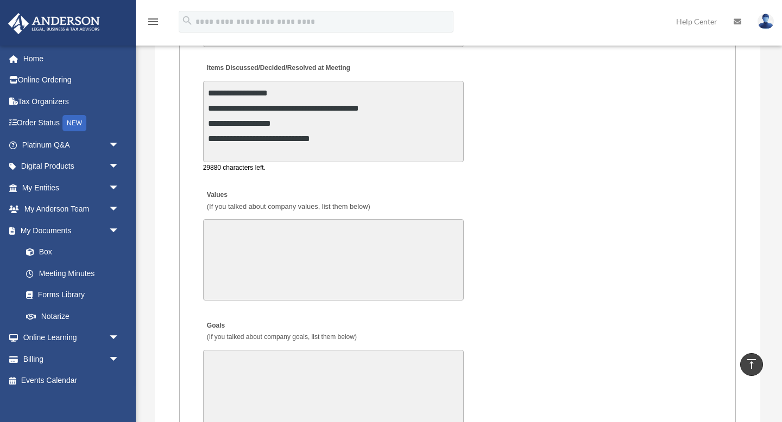
click at [412, 251] on textarea "Values (If you talked about company values, list them below)" at bounding box center [333, 259] width 261 height 81
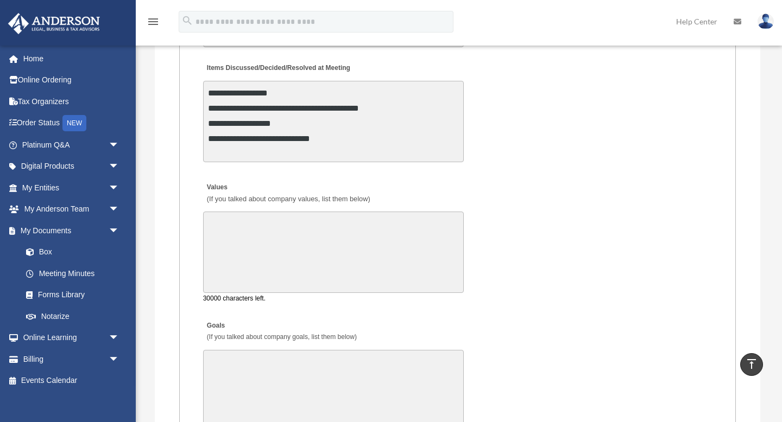
type textarea "*"
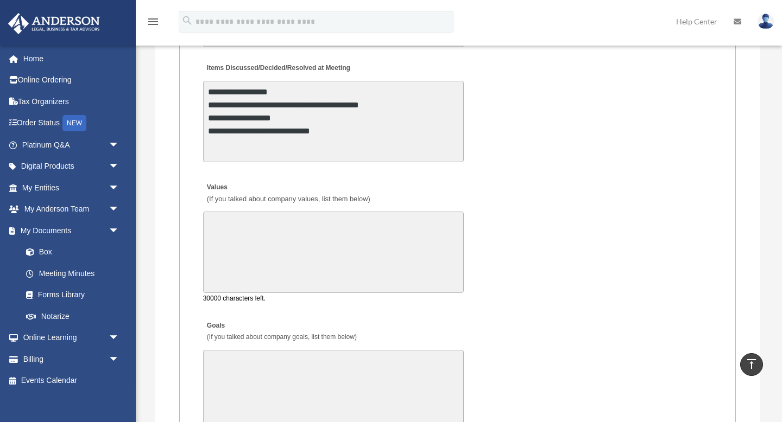
click at [300, 92] on textarea "**********" at bounding box center [333, 121] width 261 height 81
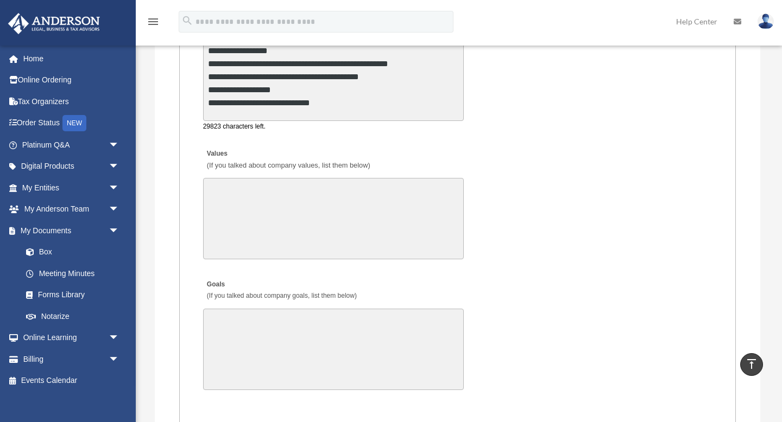
type textarea "**********"
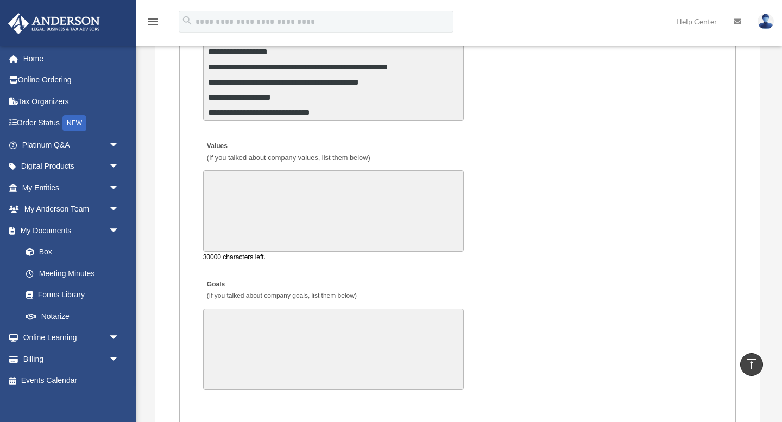
click at [271, 210] on textarea "Values (If you talked about company values, list them below)" at bounding box center [333, 210] width 261 height 81
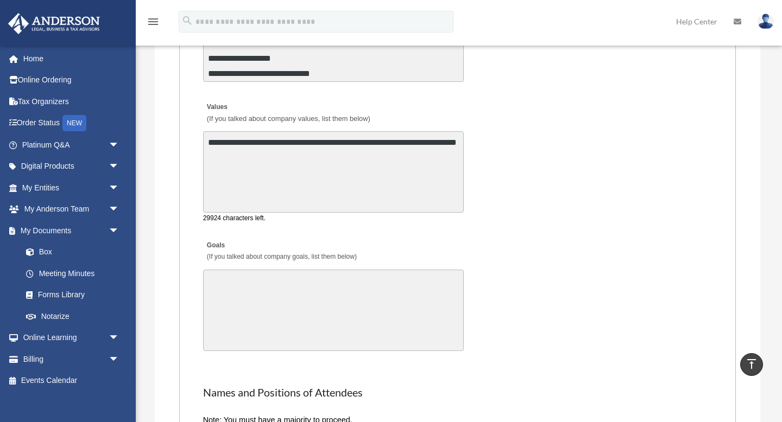
scroll to position [2320, 0]
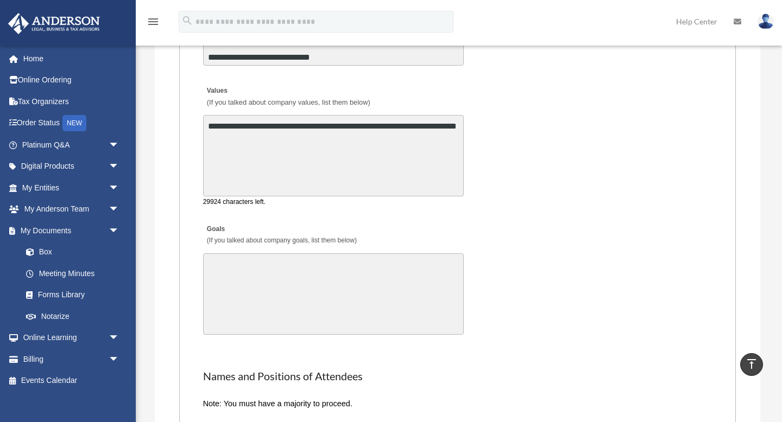
type textarea "**********"
click at [263, 295] on textarea "Goals (If you talked about company goals, list them below)" at bounding box center [333, 293] width 261 height 81
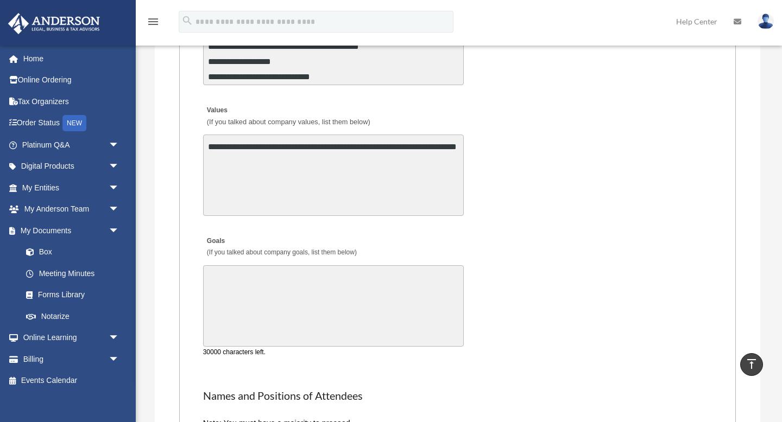
scroll to position [2301, 0]
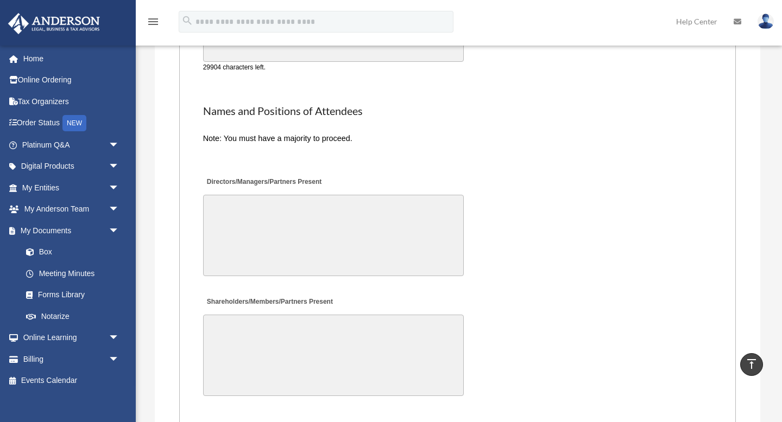
type textarea "**********"
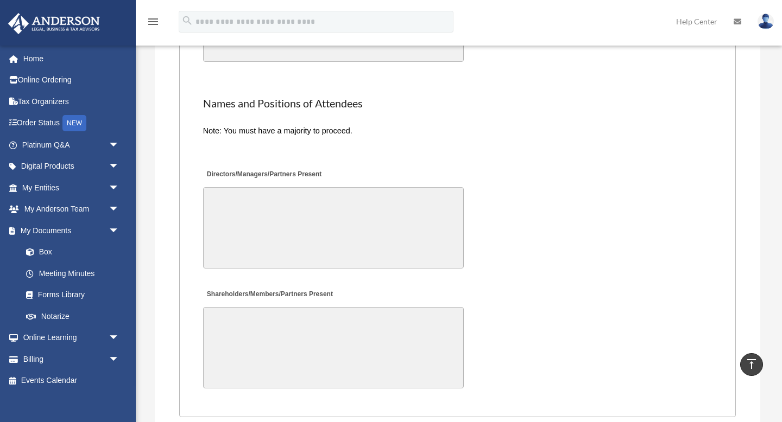
click at [297, 225] on textarea "Directors/Managers/Partners Present" at bounding box center [333, 227] width 261 height 81
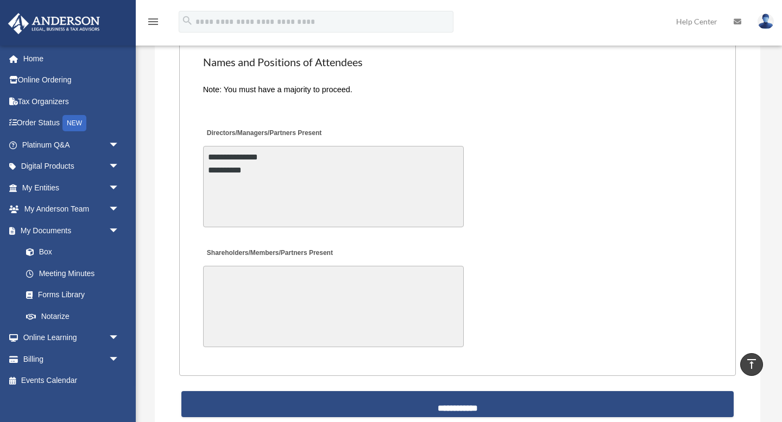
scroll to position [2634, 0]
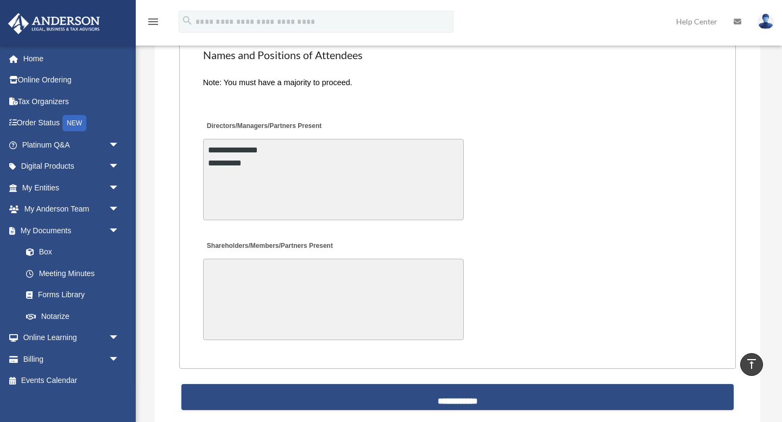
type textarea "**********"
click at [277, 280] on textarea "Shareholders/Members/Partners Present" at bounding box center [333, 299] width 261 height 81
type textarea "*"
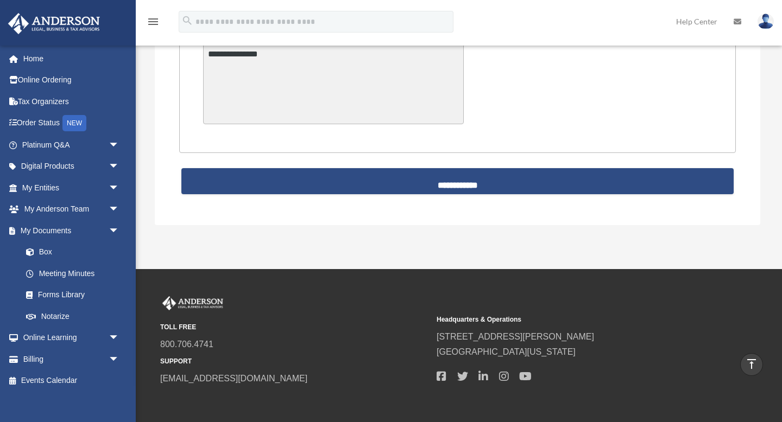
scroll to position [2849, 0]
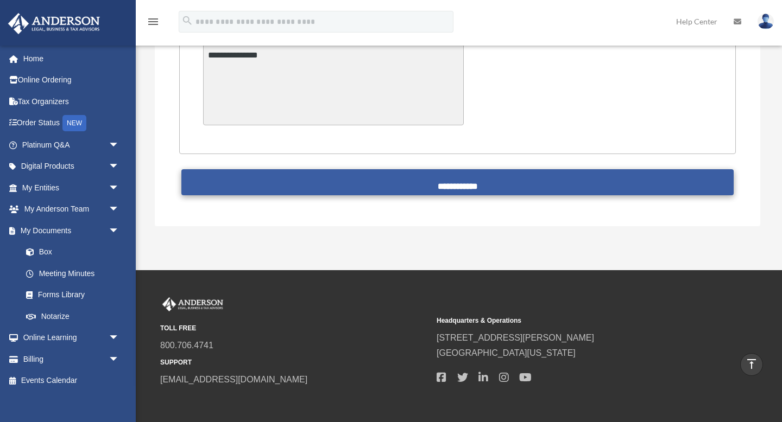
type textarea "**********"
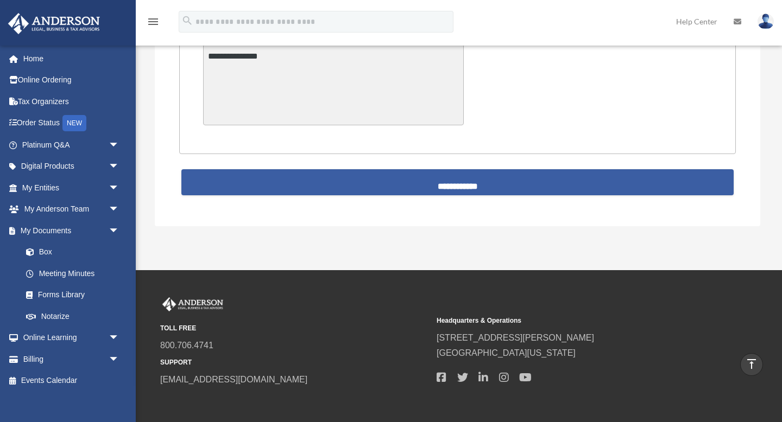
click at [381, 183] on input "**********" at bounding box center [457, 182] width 553 height 26
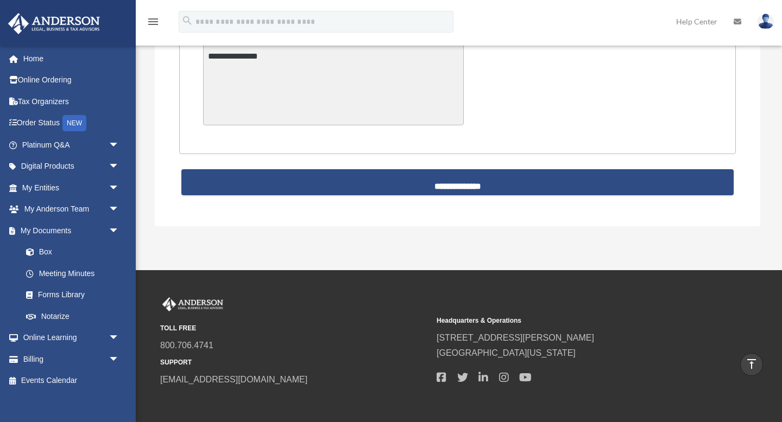
scroll to position [2847, 0]
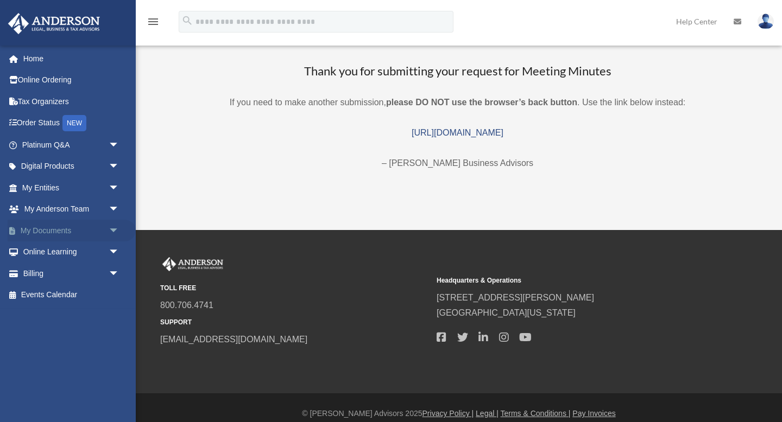
click at [113, 232] on span "arrow_drop_down" at bounding box center [120, 231] width 22 height 22
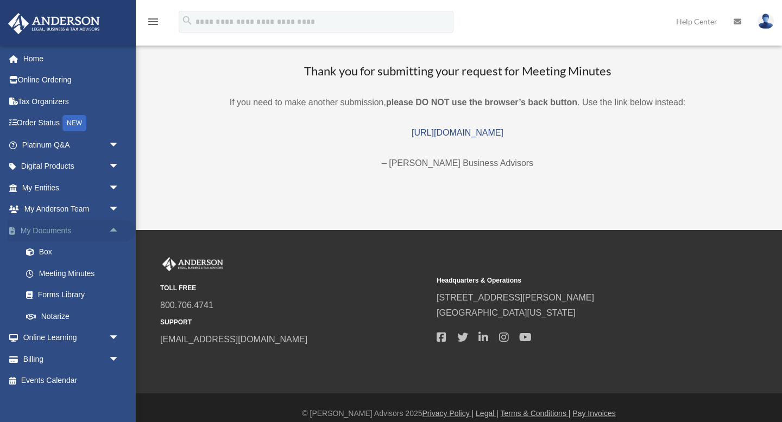
click at [113, 232] on span "arrow_drop_up" at bounding box center [120, 231] width 22 height 22
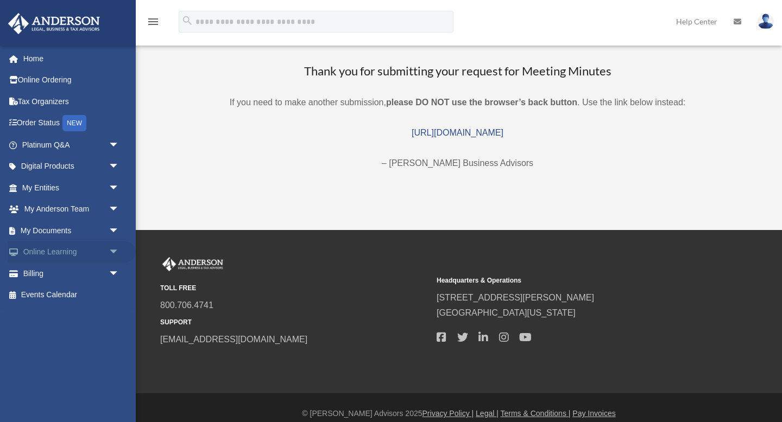
click at [112, 255] on span "arrow_drop_down" at bounding box center [120, 253] width 22 height 22
click at [112, 255] on span "arrow_drop_up" at bounding box center [120, 253] width 22 height 22
click at [112, 274] on span "arrow_drop_down" at bounding box center [120, 274] width 22 height 22
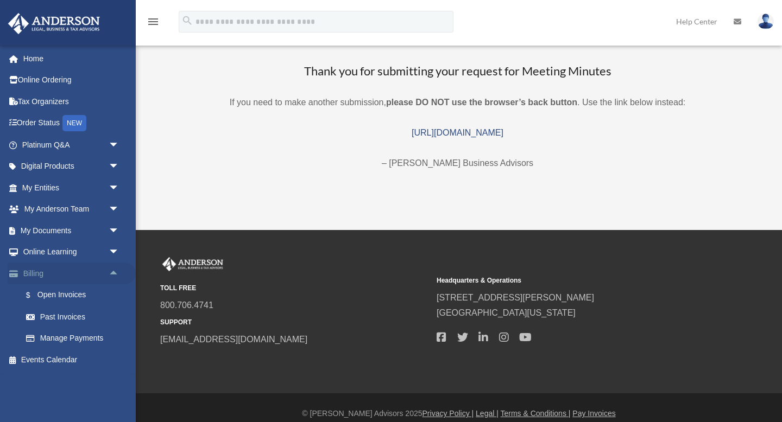
click at [112, 274] on span "arrow_drop_up" at bounding box center [120, 274] width 22 height 22
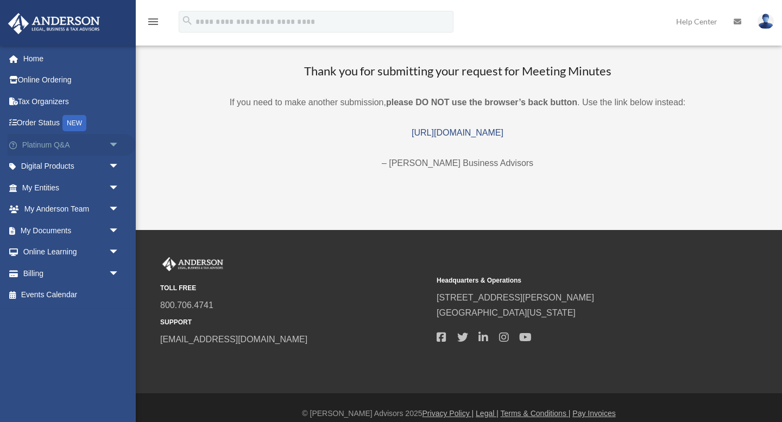
click at [113, 144] on span "arrow_drop_down" at bounding box center [120, 145] width 22 height 22
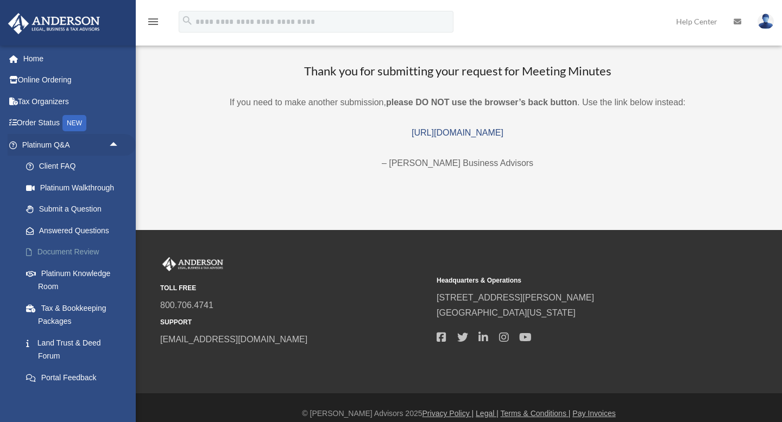
click at [80, 247] on link "Document Review" at bounding box center [75, 253] width 120 height 22
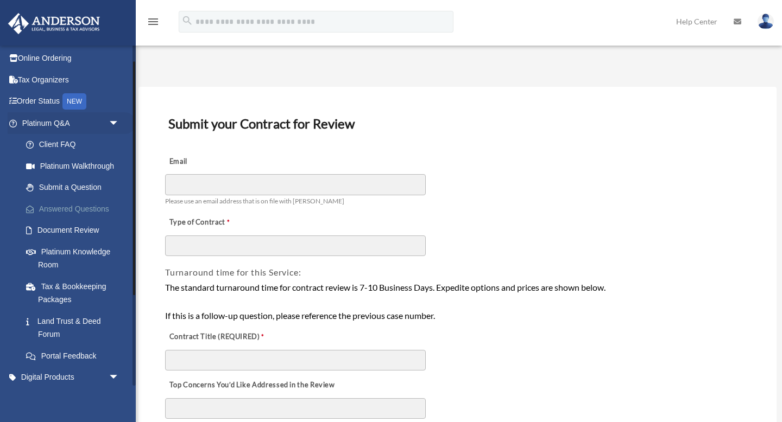
scroll to position [28, 0]
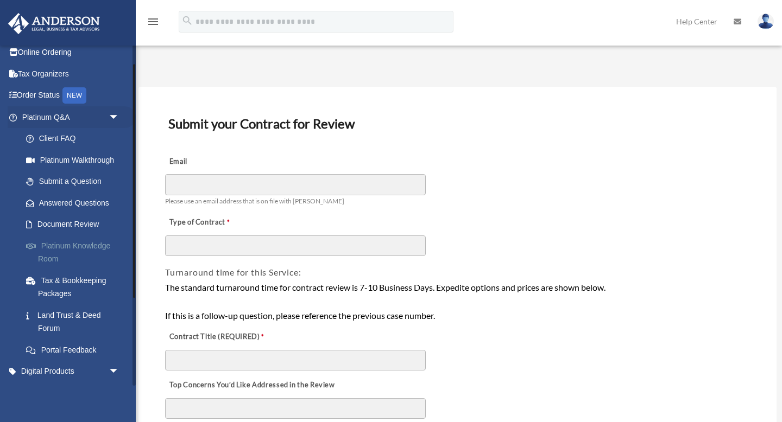
click at [80, 249] on link "Platinum Knowledge Room" at bounding box center [75, 252] width 120 height 35
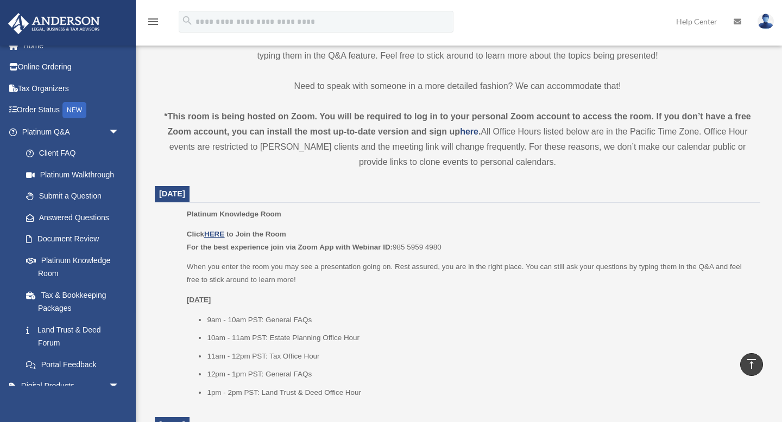
scroll to position [347, 0]
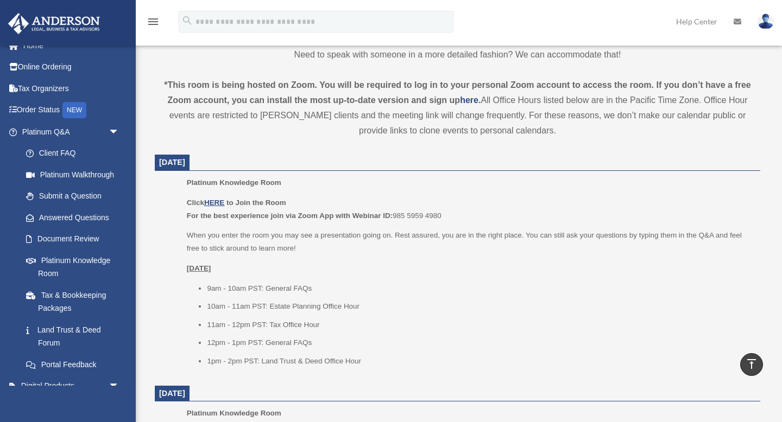
click at [291, 197] on p "Click HERE to Join the Room For the best experience join via Zoom App with Webi…" at bounding box center [470, 209] width 566 height 26
click at [221, 204] on u "HERE" at bounding box center [214, 203] width 20 height 8
